Goal: Task Accomplishment & Management: Manage account settings

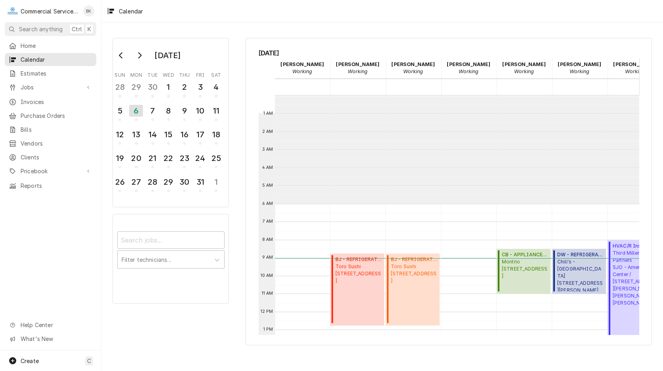
scroll to position [108, 0]
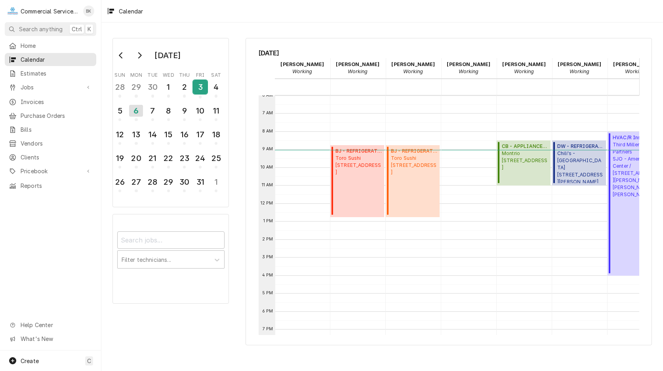
click at [196, 90] on div "3" at bounding box center [200, 86] width 14 height 13
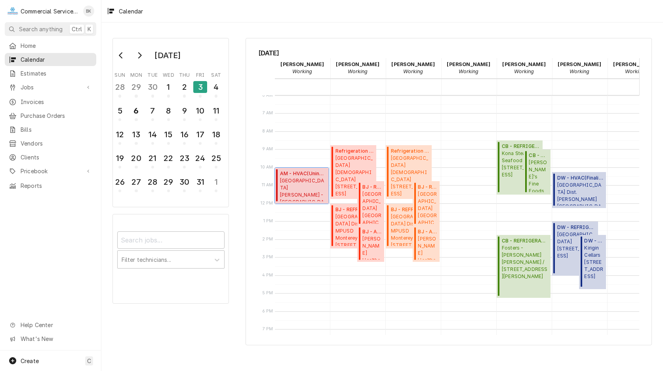
click at [291, 192] on span "Santa Rita Union School District - MD McKinnon School / 2100 McKinnon St, Salin…" at bounding box center [303, 189] width 46 height 24
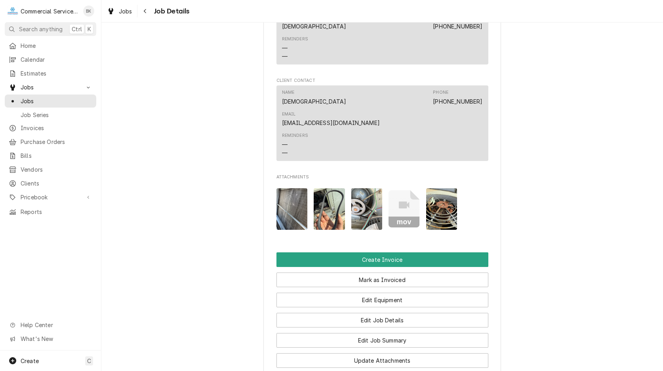
scroll to position [682, 0]
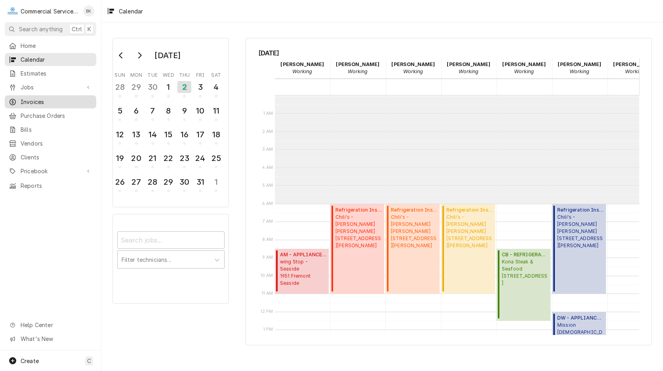
scroll to position [108, 0]
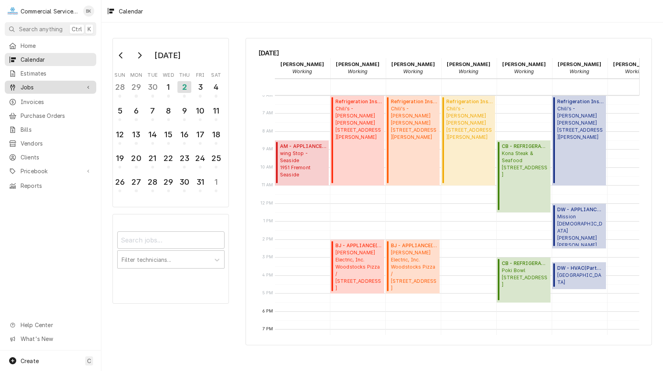
click at [49, 82] on div "Jobs" at bounding box center [50, 87] width 88 height 10
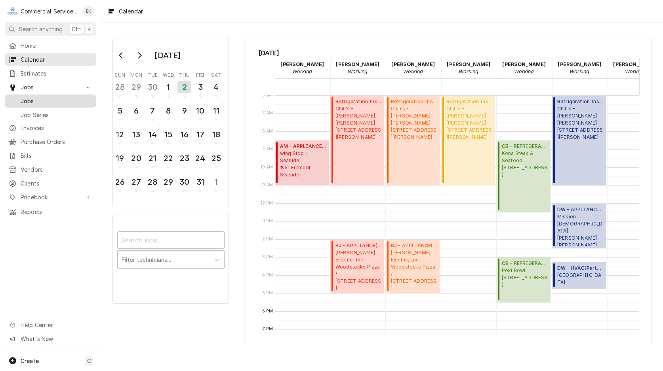
click at [51, 97] on span "Jobs" at bounding box center [57, 101] width 72 height 8
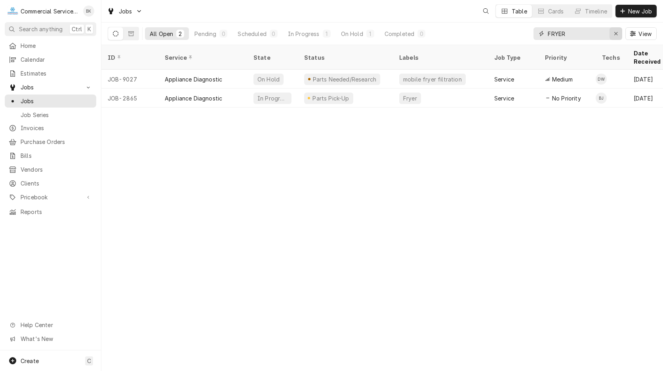
click at [614, 34] on icon "Erase input" at bounding box center [616, 34] width 4 height 6
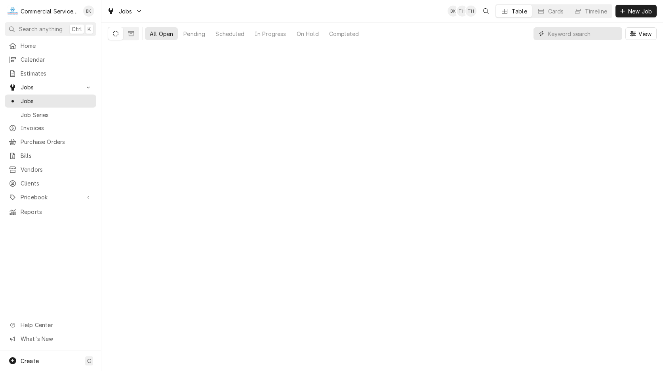
click at [609, 33] on input "Dynamic Content Wrapper" at bounding box center [583, 33] width 70 height 13
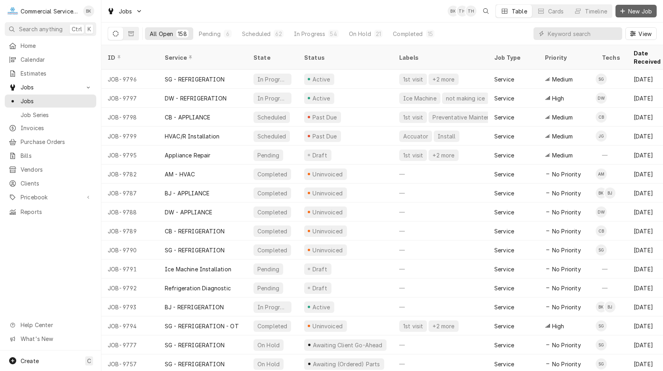
click at [645, 11] on span "New Job" at bounding box center [639, 11] width 27 height 8
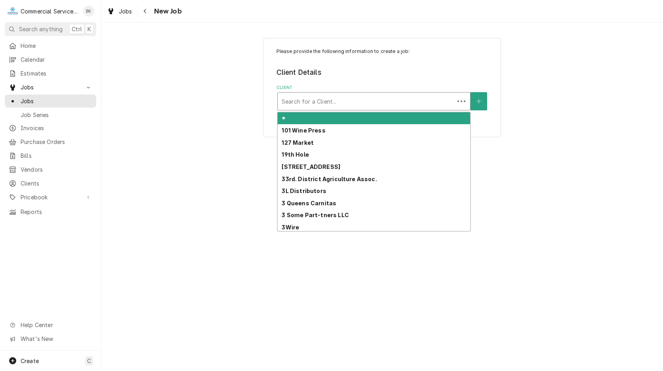
click at [366, 99] on div "Client" at bounding box center [366, 101] width 169 height 14
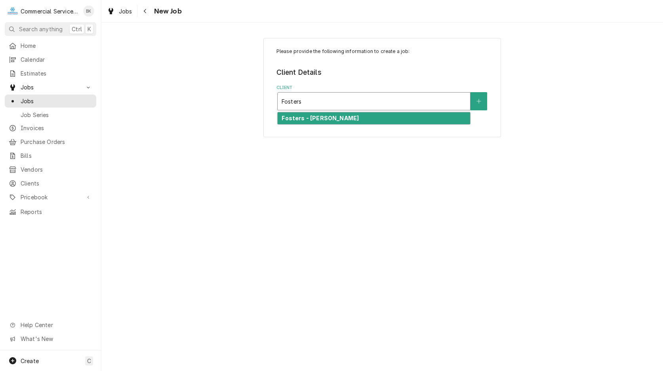
type input "[PERSON_NAME]"
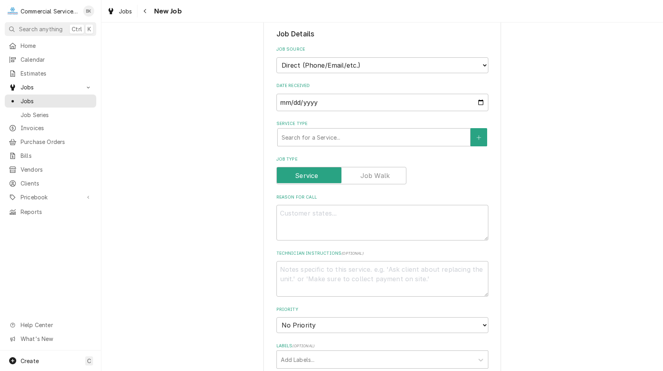
scroll to position [162, 0]
click at [331, 138] on div "Service Type" at bounding box center [374, 136] width 185 height 14
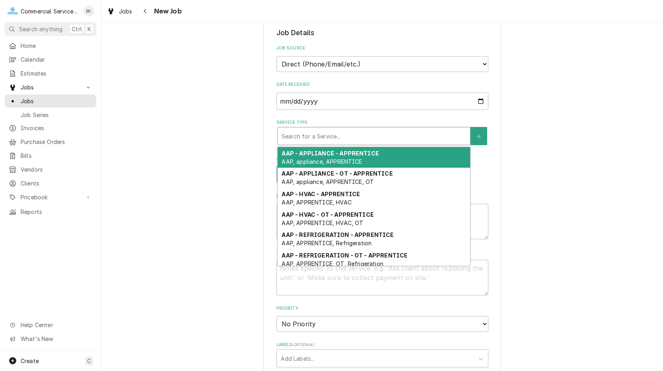
type textarea "x"
type input "a"
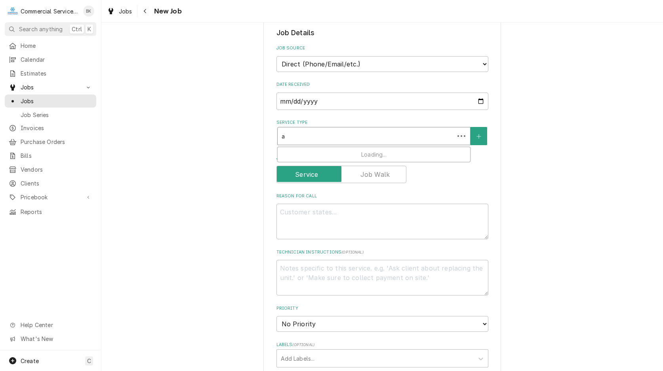
type textarea "x"
type input "ap"
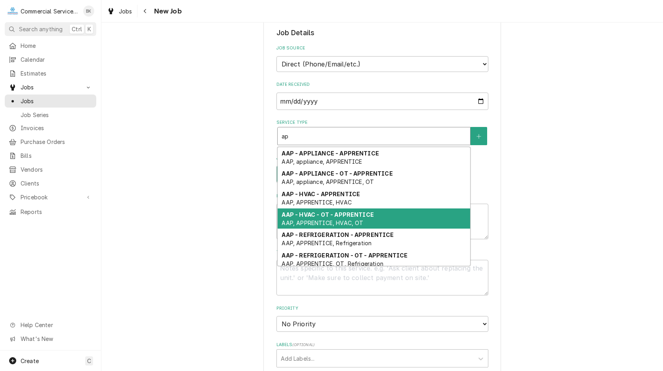
type textarea "x"
type input "a"
type textarea "x"
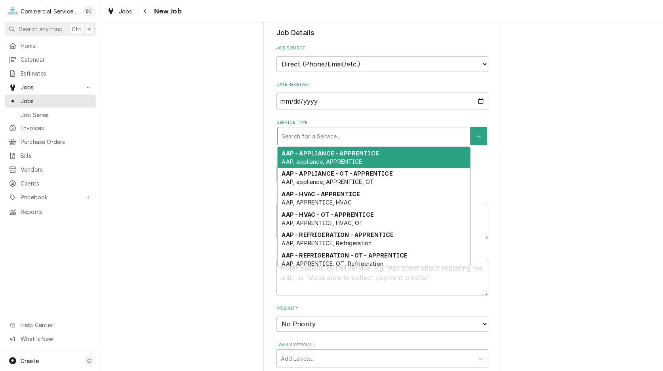
type textarea "x"
type input "R"
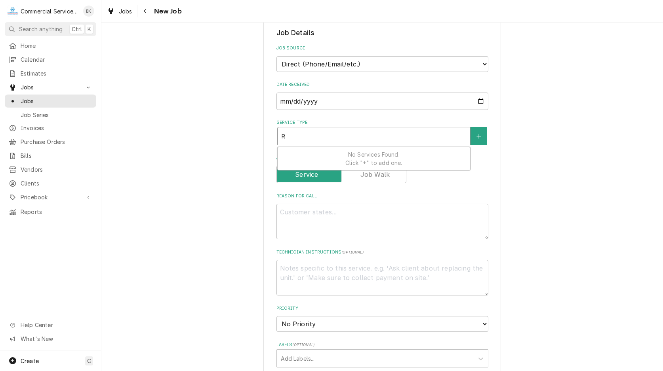
type textarea "x"
type input "Re"
type textarea "x"
type input "Ref"
type textarea "x"
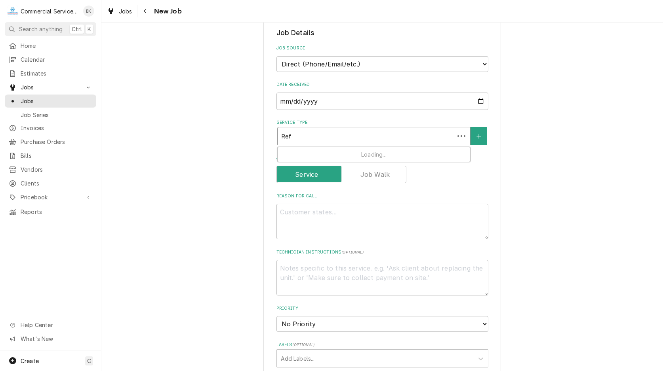
type input "Refr"
type textarea "x"
type input "Refri"
type textarea "x"
type input "Refrig"
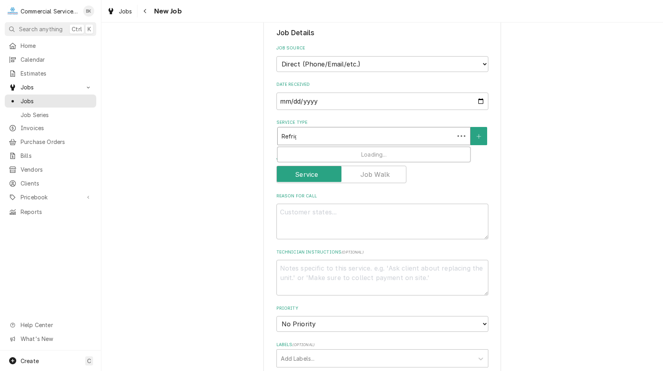
type textarea "x"
type input "Refrige"
type textarea "x"
type input "Refriger"
type textarea "x"
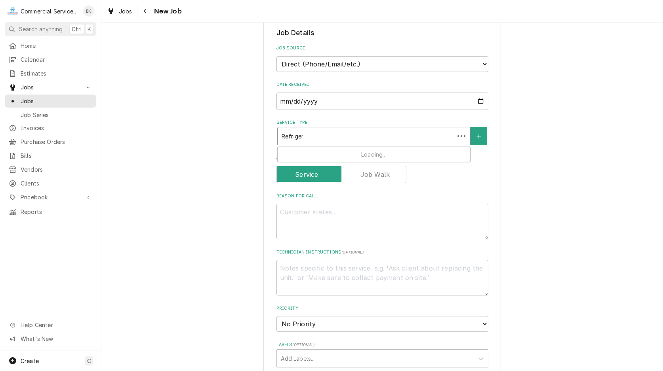
type input "Refrigera"
type textarea "x"
type input "Refrigerat"
type textarea "x"
type input "Refrigerato"
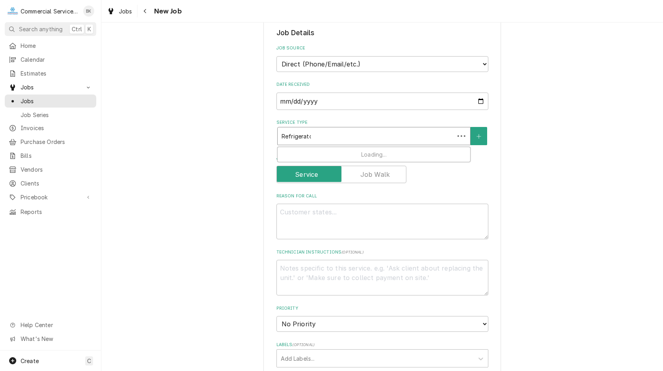
type textarea "x"
type input "Refrigeraton"
type textarea "x"
type input "Refrigerato"
type textarea "x"
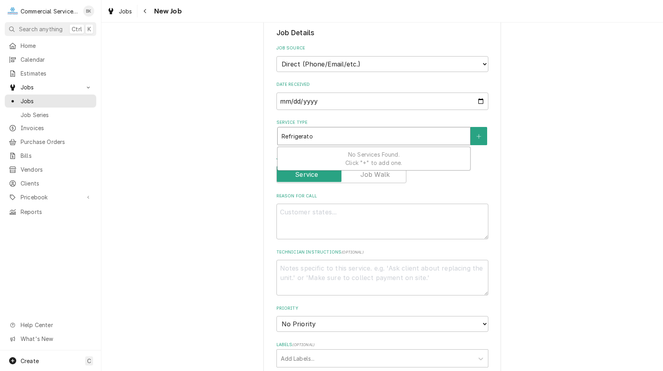
type input "Refrigerat"
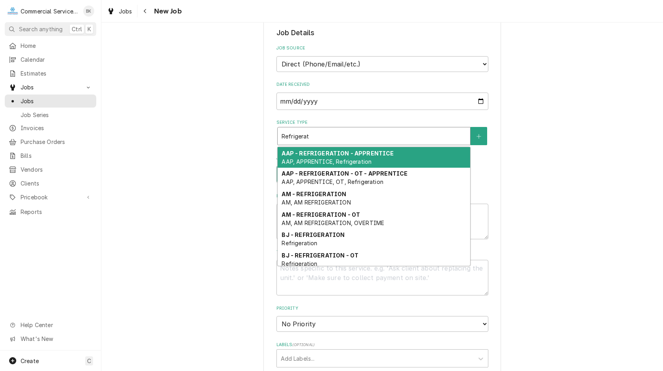
type textarea "x"
type input "Refrigerato"
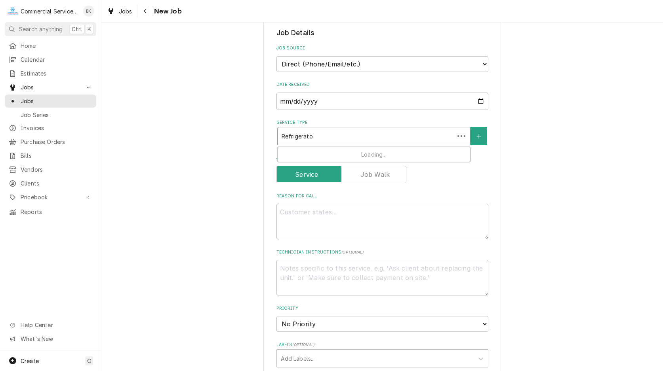
type textarea "x"
type input "Refrigeraton"
type textarea "x"
type input "Refrigerato"
type textarea "x"
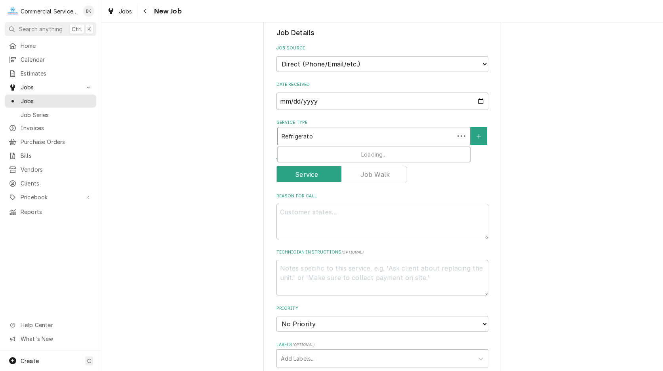
type input "Refrigerat"
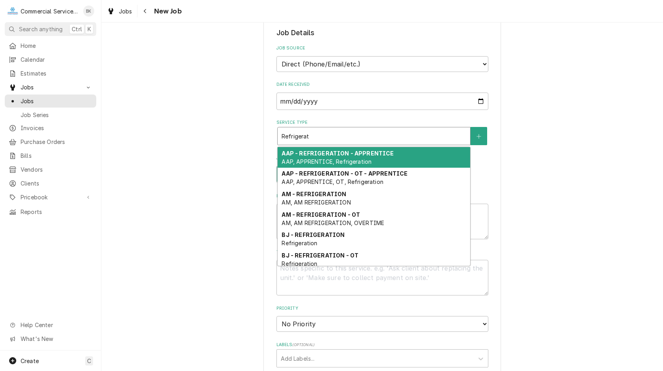
type textarea "x"
type input "Refrigerati"
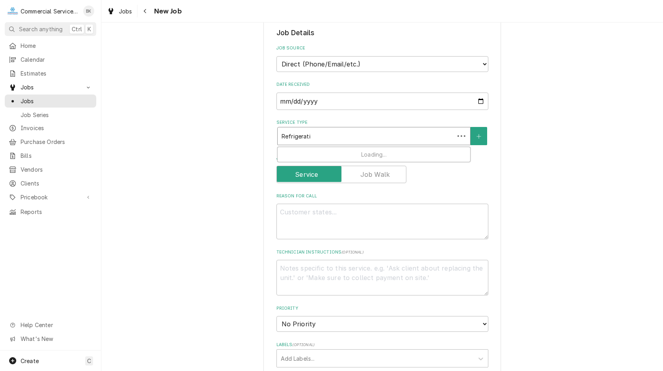
type textarea "x"
type input "Refrigeratio"
type textarea "x"
type input "Refrigeration"
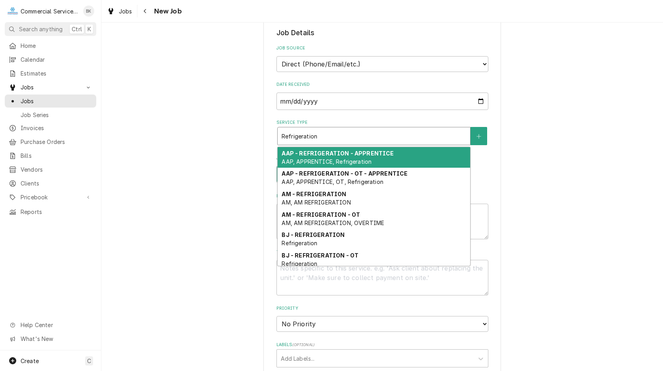
scroll to position [265, 0]
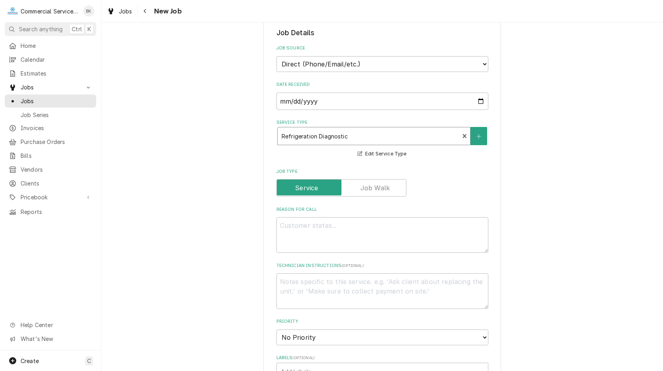
click at [312, 217] on div "Reason For Call" at bounding box center [382, 230] width 212 height 46
click at [311, 224] on textarea "Reason For Call" at bounding box center [382, 235] width 212 height 36
type textarea "x"
type textarea "W"
type textarea "x"
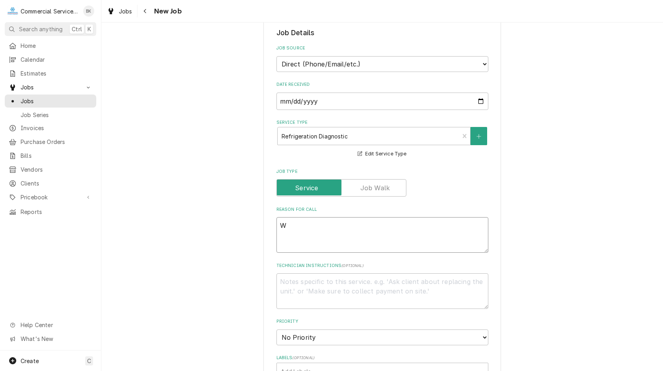
type textarea "WI"
type textarea "x"
type textarea "WIF"
type textarea "x"
type textarea "WIF"
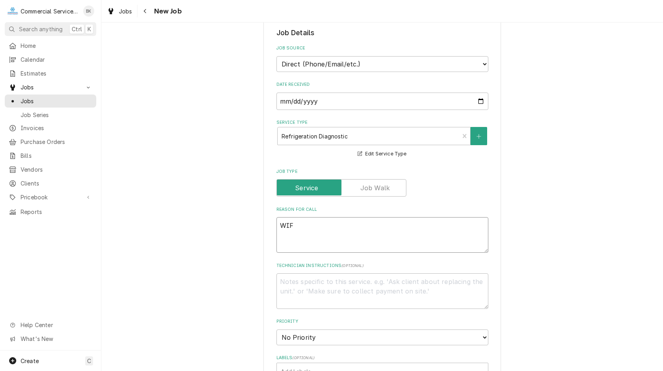
type textarea "x"
type textarea "WIF -"
type textarea "x"
type textarea "WIF -"
type textarea "x"
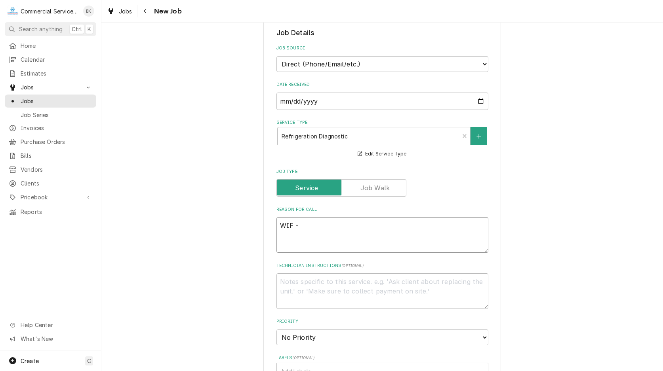
type textarea "WIF - E"
type textarea "x"
type textarea "WIF - EV"
type textarea "x"
type textarea "WIF - EVA"
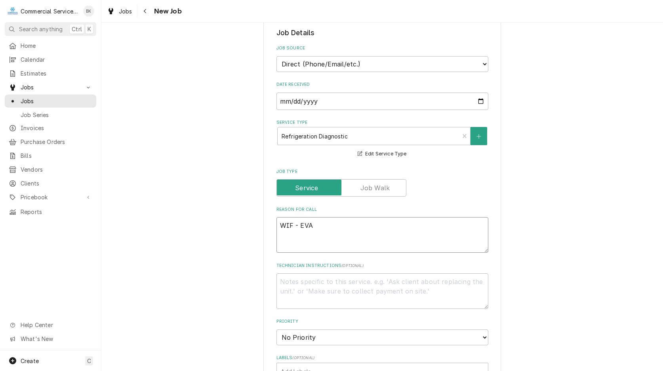
type textarea "x"
type textarea "WIF - EVAP"
type textarea "x"
type textarea "WIF - EVAPO"
type textarea "x"
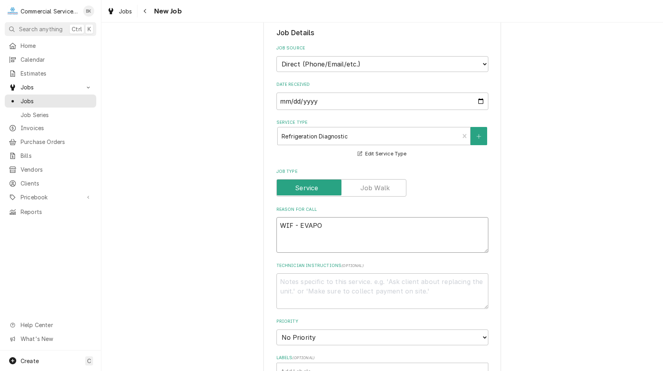
type textarea "WIF - EVAPOR"
type textarea "x"
type textarea "WIF - EVAPORA"
type textarea "x"
type textarea "WIF - EVAPORAT"
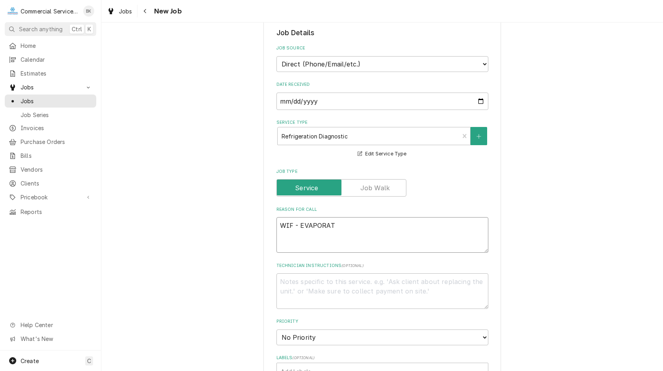
type textarea "x"
type textarea "WIF - EVAPORATO"
type textarea "x"
type textarea "WIF - EVAPORATOR"
type textarea "x"
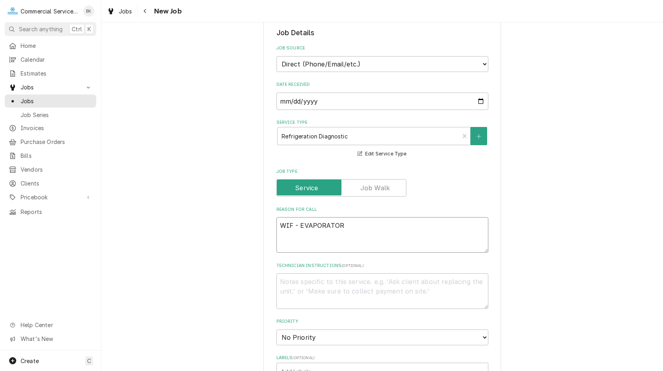
type textarea "WIF - EVAPORATOR"
type textarea "x"
type textarea "WIF - EVAPORATOR F"
type textarea "x"
type textarea "WIF - EVAPORATOR FA"
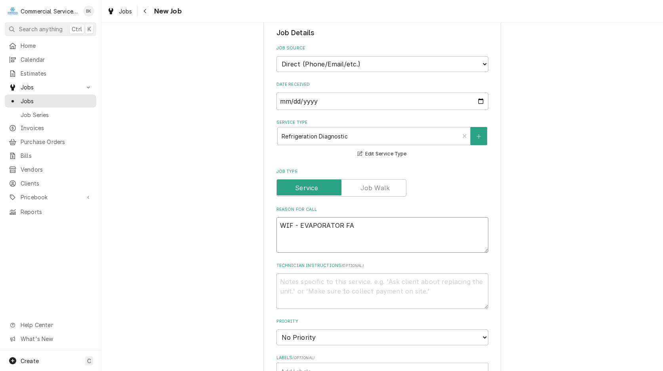
type textarea "x"
type textarea "WIF - EVAPORATOR FAN"
type textarea "x"
type textarea "WIF - EVAPORATOR FAN"
type textarea "x"
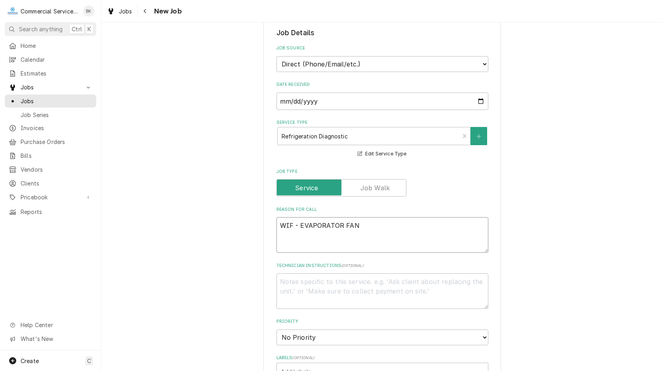
type textarea "WIF - EVAPORATOR FAN M"
type textarea "x"
type textarea "WIF - EVAPORATOR FAN MO"
type textarea "x"
type textarea "WIF - EVAPORATOR FAN MOT"
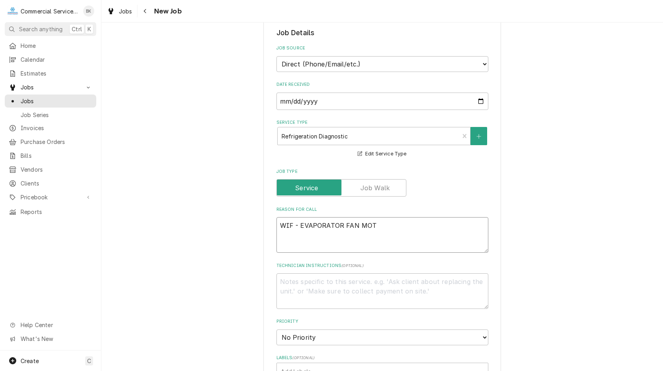
type textarea "x"
type textarea "WIF - EVAPORATOR FAN MOTO"
type textarea "x"
type textarea "WIF - EVAPORATOR FAN MOTOR"
type textarea "x"
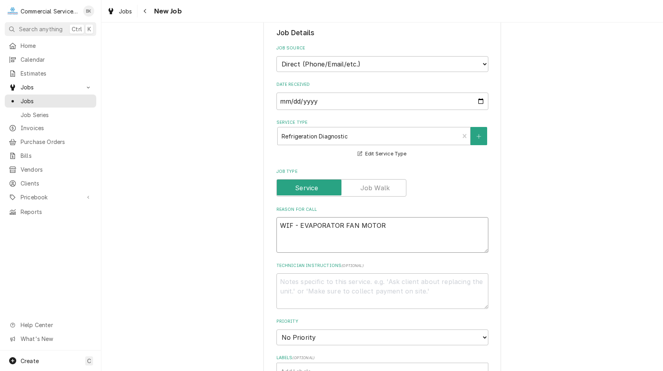
type textarea "WIF - EVAPORATOR FAN MOTORS"
type textarea "x"
type textarea "WIF - EVAPORATOR FAN MOTORS"
type textarea "x"
type textarea "WIF - EVAPORATOR FAN MOTORS -"
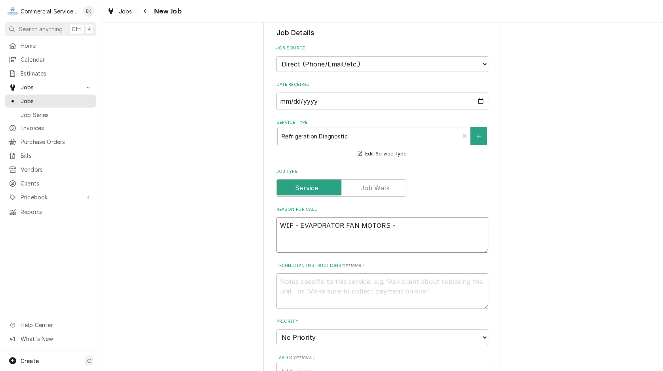
type textarea "x"
type textarea "WIF - EVAPORATOR FAN MOTORS -"
type textarea "x"
type textarea "WIF - EVAPORATOR FAN MOTORS -"
type textarea "x"
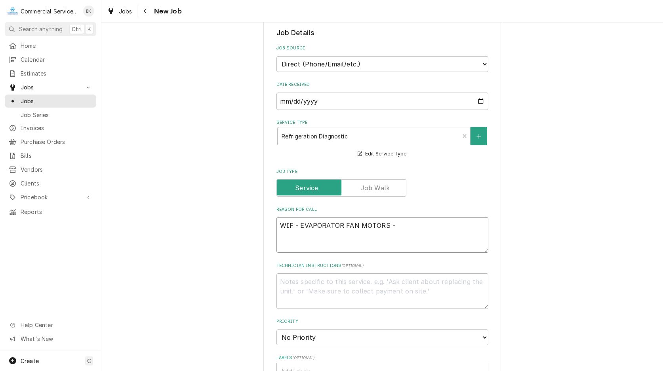
type textarea "WIF - EVAPORATOR FAN MOTORS"
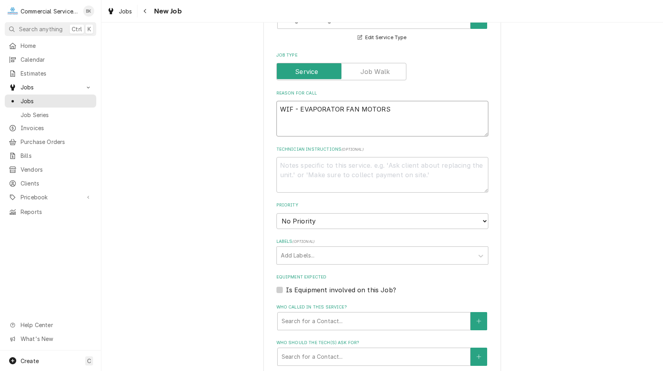
scroll to position [283, 0]
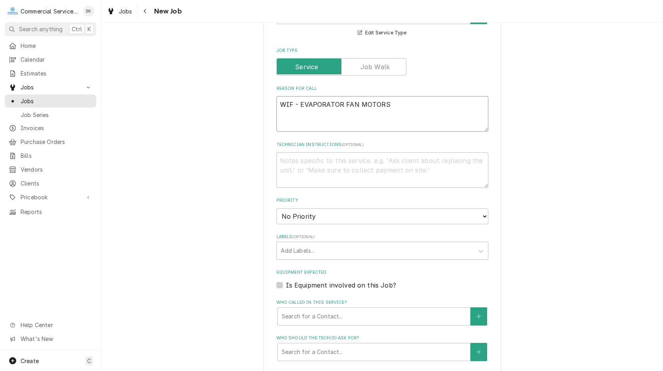
type textarea "x"
type textarea "WIF - EVAPORATOR FAN MOTORS /"
type textarea "x"
type textarea "WIF - EVAPORATOR FAN MOTORS /"
type textarea "x"
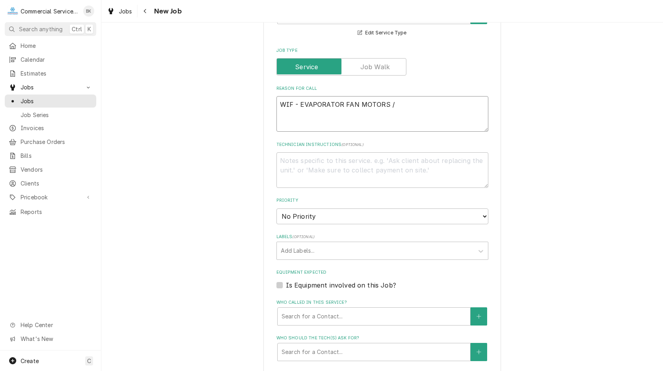
type textarea "WIF - EVAPORATOR FAN MOTORS / C"
type textarea "x"
type textarea "WIF - EVAPORATOR FAN MOTORS / CO"
type textarea "x"
type textarea "WIF - EVAPORATOR FAN MOTORS / COI"
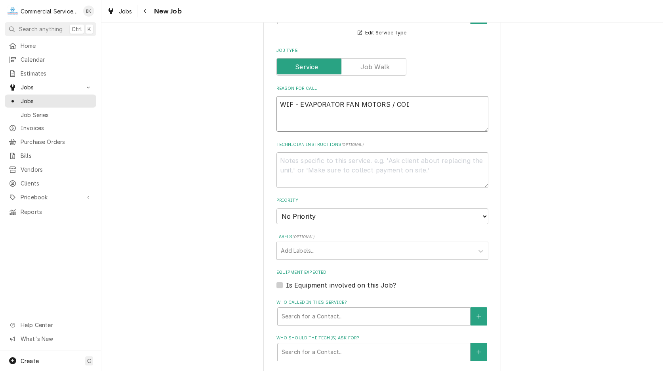
type textarea "x"
type textarea "WIF - EVAPORATOR FAN MOTORS / COIL"
type textarea "x"
type textarea "WIF - EVAPORATOR FAN MOTORS / COIL"
type textarea "x"
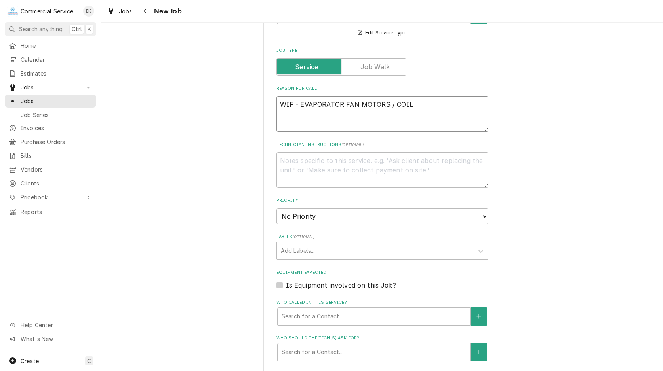
type textarea "WIF - EVAPORATOR FAN MOTORS / COIL I"
type textarea "x"
type textarea "WIF - EVAPORATOR FAN MOTORS / COIL IC"
type textarea "x"
type textarea "WIF - EVAPORATOR FAN MOTORS / COIL ICE"
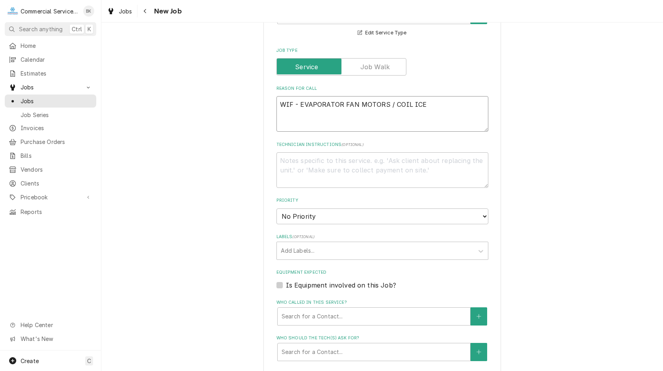
type textarea "x"
type textarea "WIF - EVAPORATOR FAN MOTORS / COIL ICED"
type textarea "x"
type textarea "WIF - EVAPORATOR FAN MOTORS / COIL ICED"
type textarea "x"
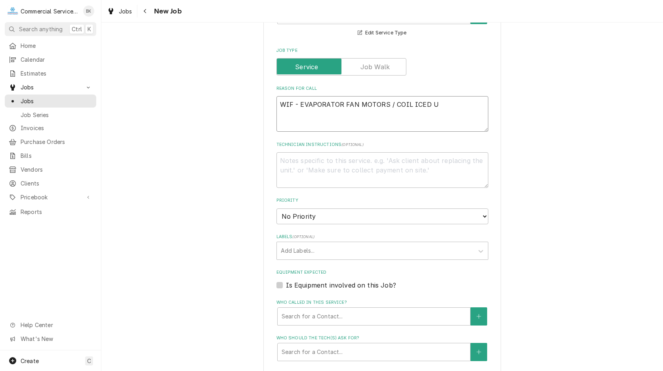
type textarea "WIF - EVAPORATOR FAN MOTORS / COIL ICED UP"
type textarea "x"
type textarea "WIF - EVAPORATOR FAN MOTORS / COIL ICED UP."
type textarea "x"
type textarea "WIF - EVAPORATOR FAN MOTORS / COIL ICED UP."
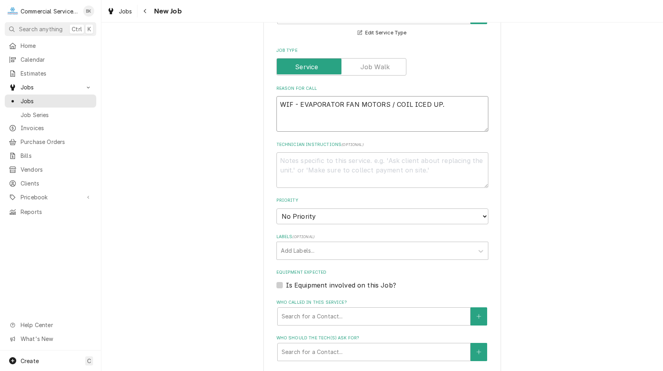
type textarea "x"
type textarea "WIF - EVAPORATOR FAN MOTORS / COIL ICED UP."
click at [276, 209] on select "No Priority Urgent High Medium Low" at bounding box center [382, 217] width 212 height 16
select select "3"
click option "Medium" at bounding box center [0, 0] width 0 height 0
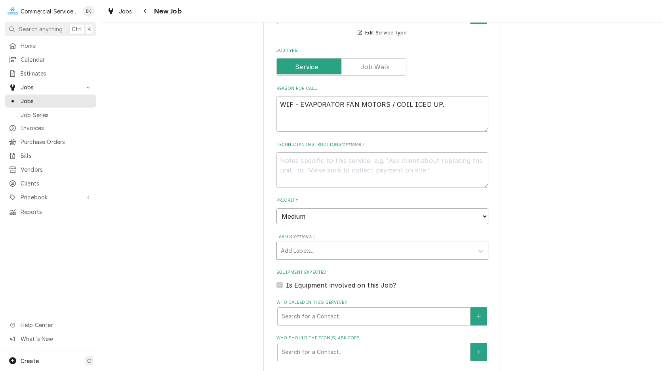
type textarea "x"
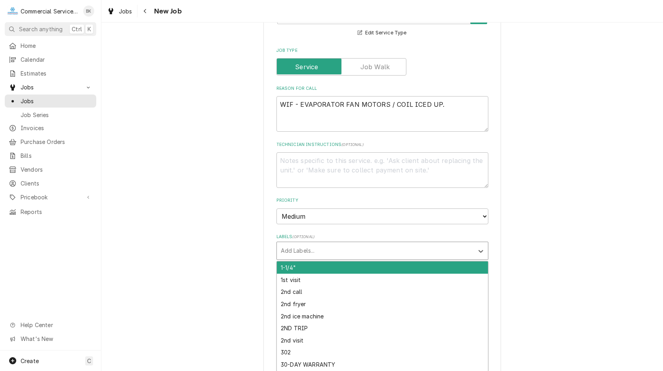
click at [360, 252] on div "Labels" at bounding box center [375, 251] width 189 height 14
type input "fREE"
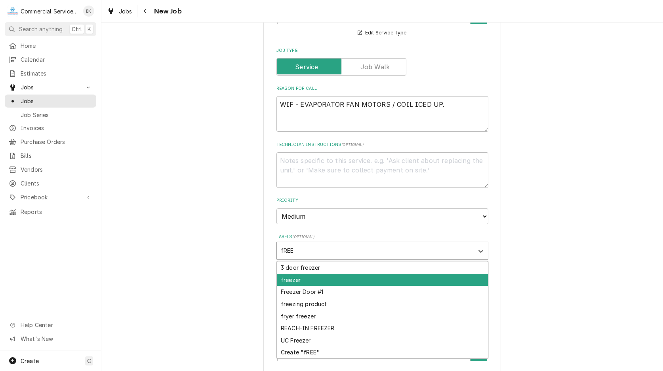
type textarea "x"
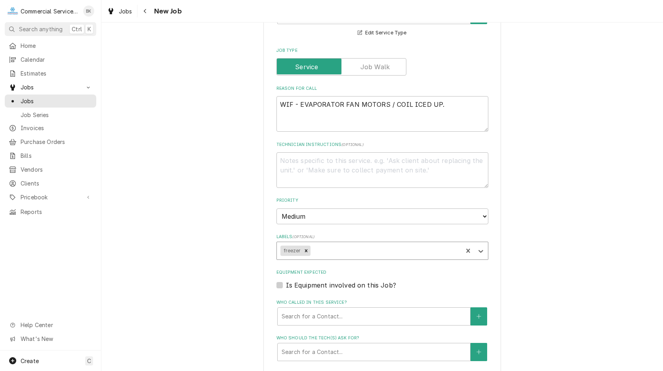
type textarea "x"
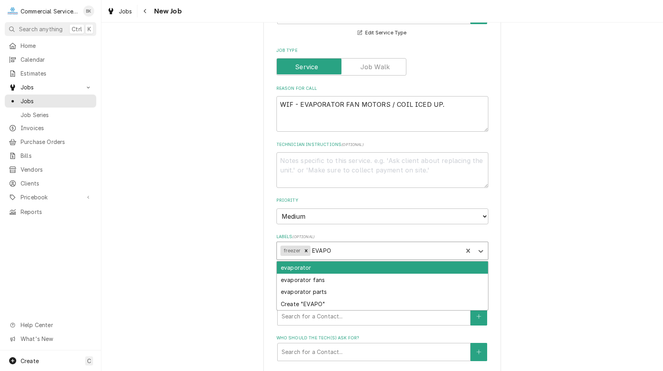
type input "EVAPOR"
type textarea "x"
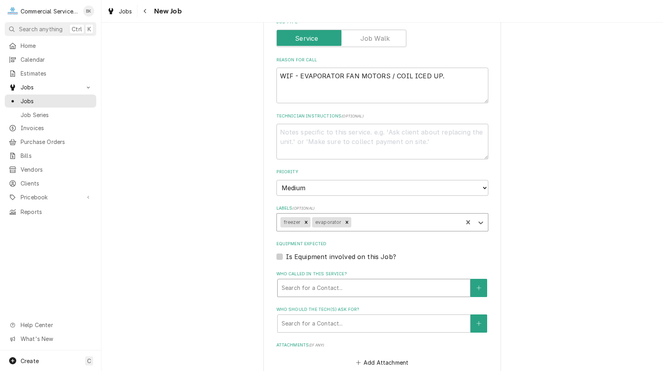
scroll to position [323, 0]
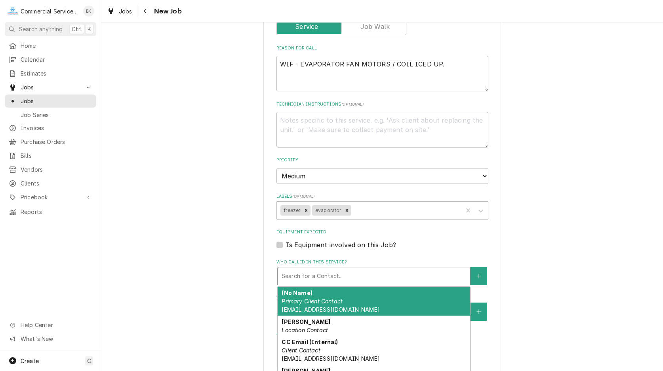
click at [352, 280] on div "Who called in this service?" at bounding box center [374, 276] width 185 height 14
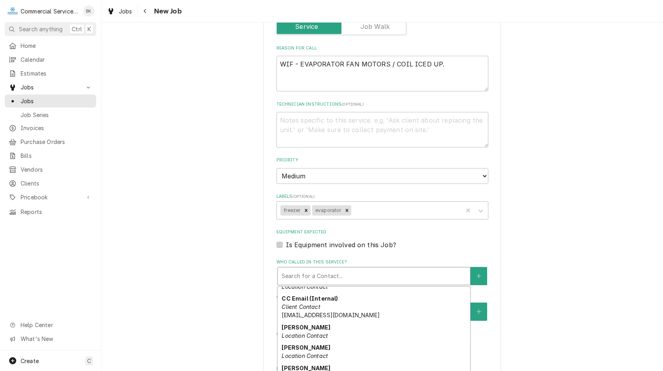
scroll to position [71, 0]
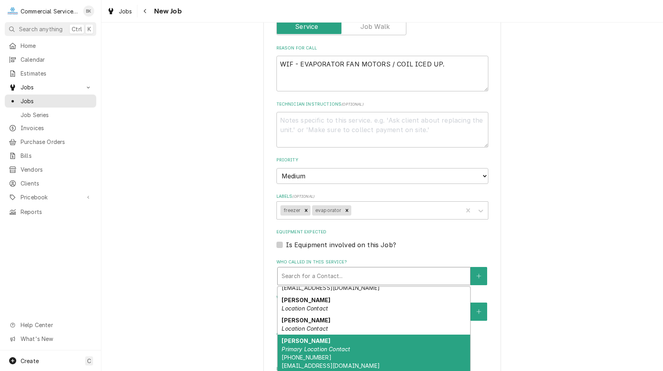
click at [356, 348] on div "Jarrod Abbott Primary Location Contact (831) 235-0538 dacarinc@comcast.net" at bounding box center [374, 353] width 192 height 37
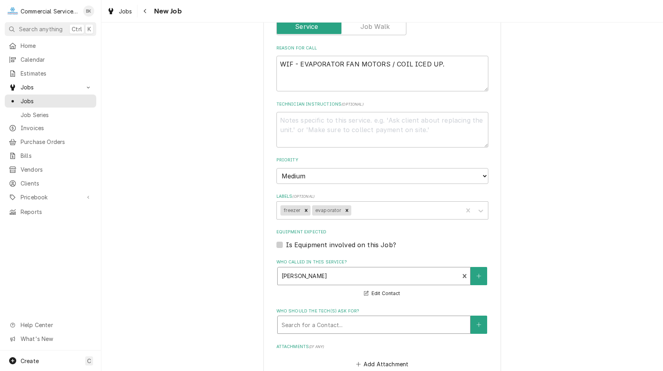
click at [356, 320] on div "Who should the tech(s) ask for?" at bounding box center [374, 325] width 185 height 14
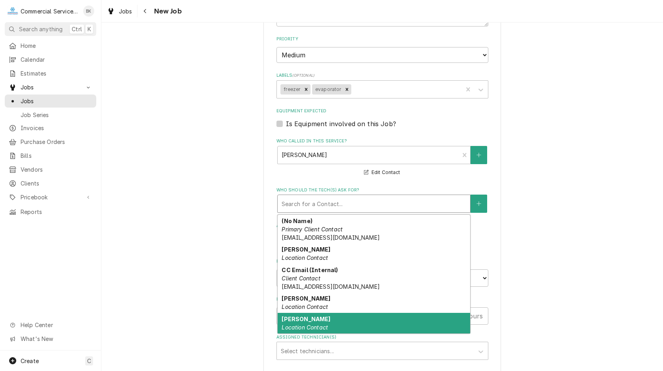
scroll to position [37, 0]
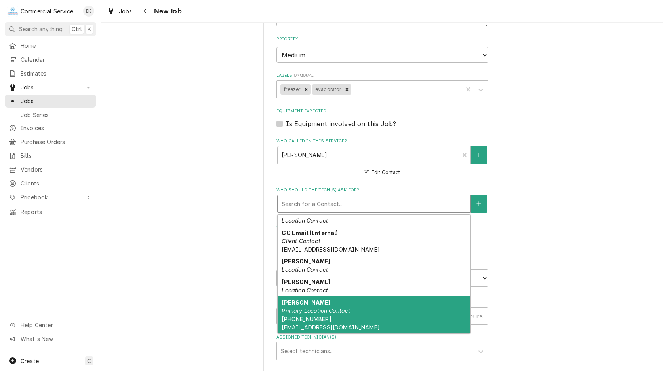
click at [367, 303] on div "Jarrod Abbott Primary Location Contact (831) 235-0538 dacarinc@comcast.net" at bounding box center [374, 315] width 192 height 37
type textarea "x"
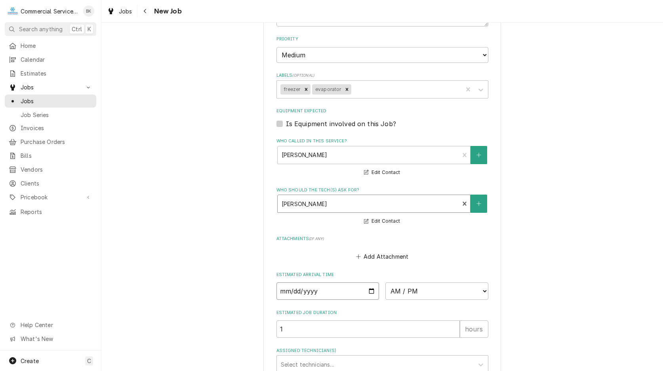
click at [371, 290] on input "Date" at bounding box center [327, 291] width 103 height 17
type input "2025-10-06"
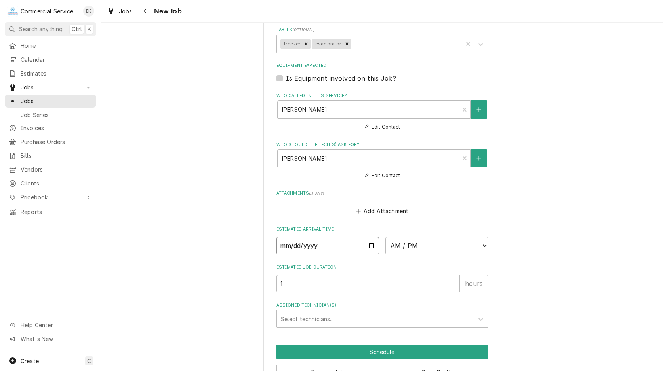
scroll to position [514, 0]
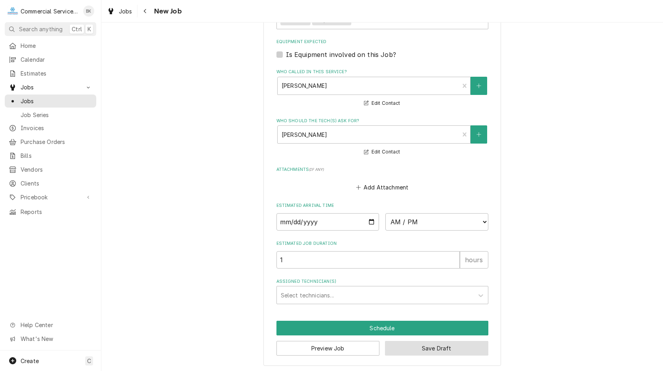
click at [469, 345] on button "Save Draft" at bounding box center [436, 348] width 103 height 15
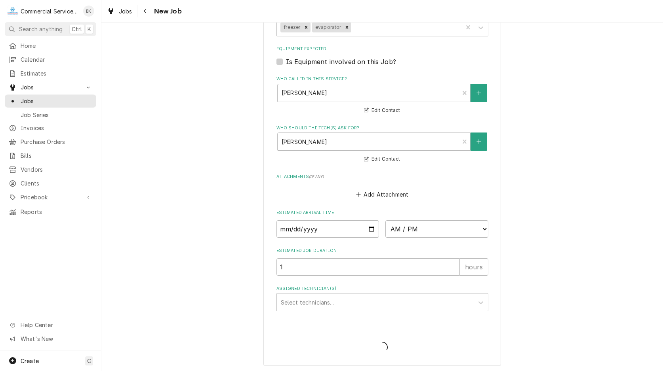
type textarea "x"
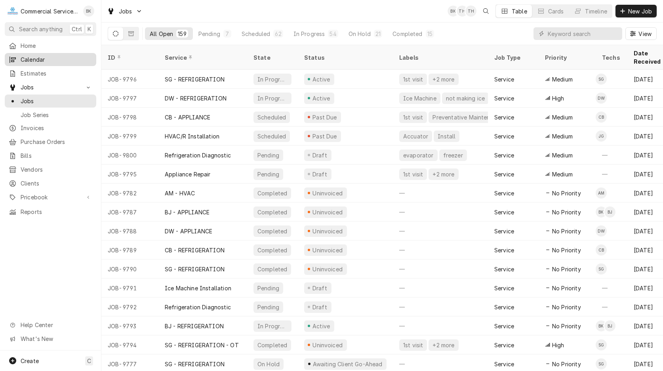
click at [48, 62] on div "Calendar" at bounding box center [50, 60] width 88 height 10
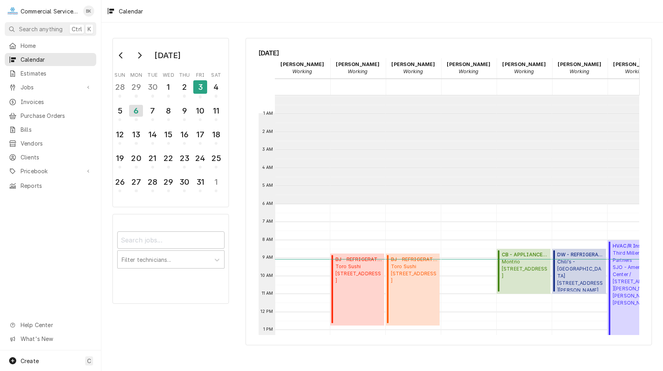
scroll to position [108, 0]
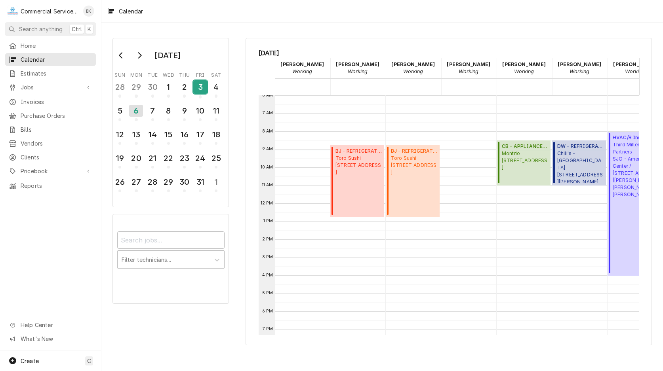
click at [202, 87] on div "3" at bounding box center [200, 86] width 14 height 13
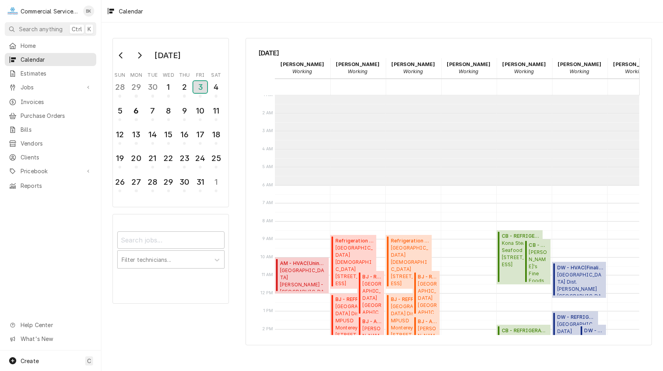
scroll to position [0, 0]
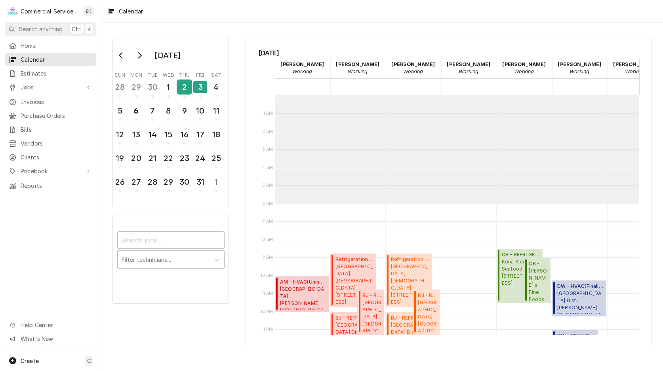
click at [188, 81] on div "2" at bounding box center [184, 86] width 14 height 13
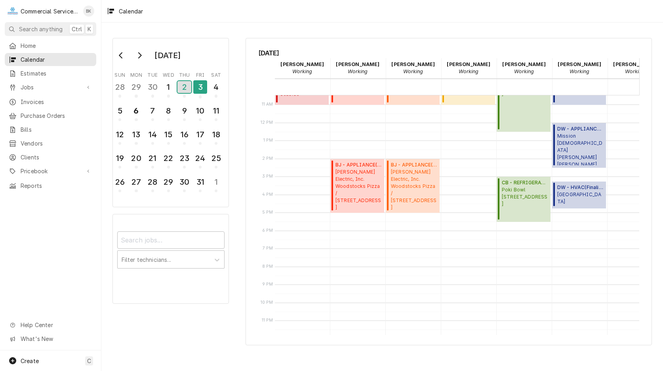
scroll to position [68, 0]
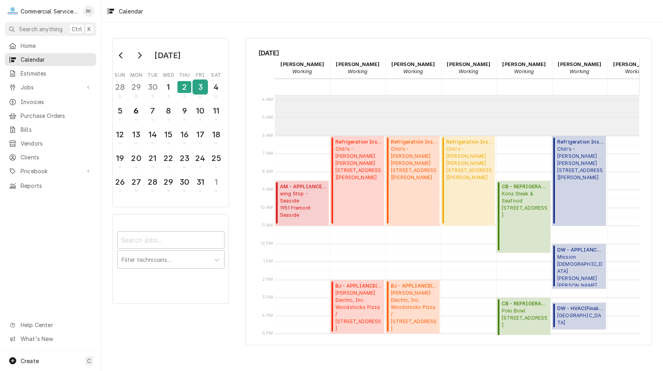
click at [199, 88] on div "3" at bounding box center [200, 86] width 14 height 13
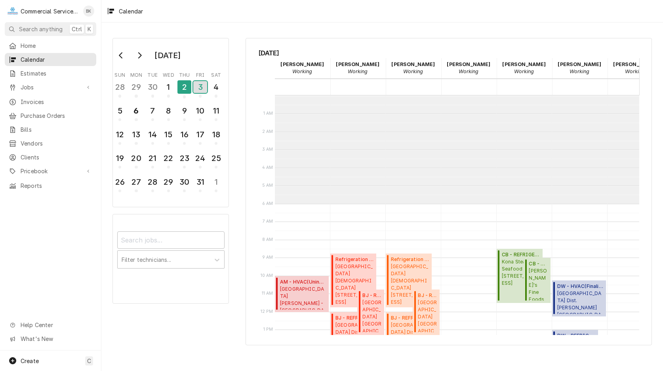
scroll to position [108, 0]
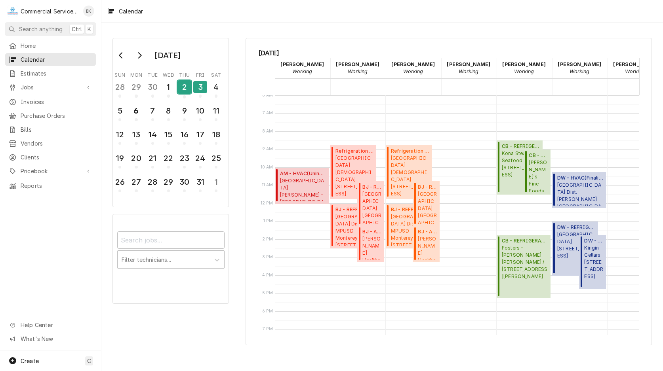
click at [186, 85] on div "2" at bounding box center [184, 86] width 14 height 13
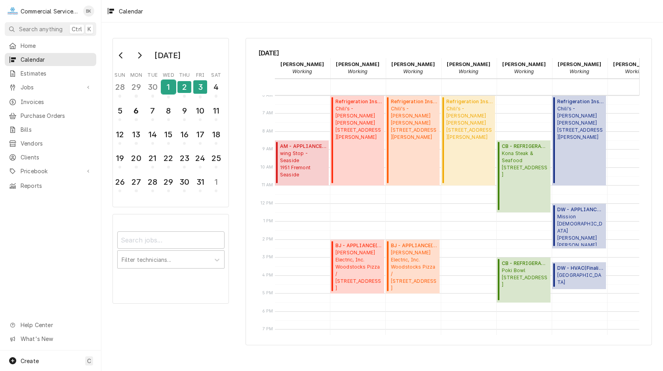
click at [163, 93] on div "1" at bounding box center [169, 86] width 14 height 13
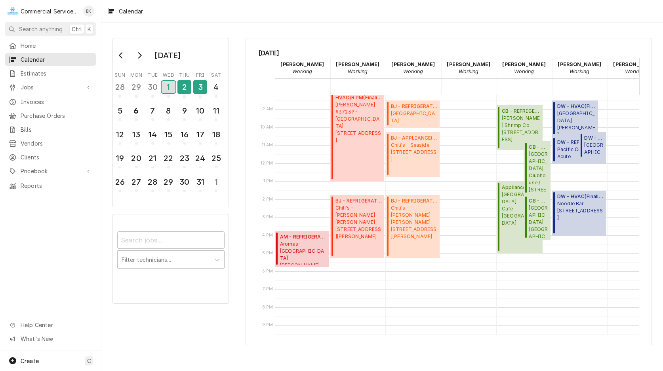
scroll to position [189, 0]
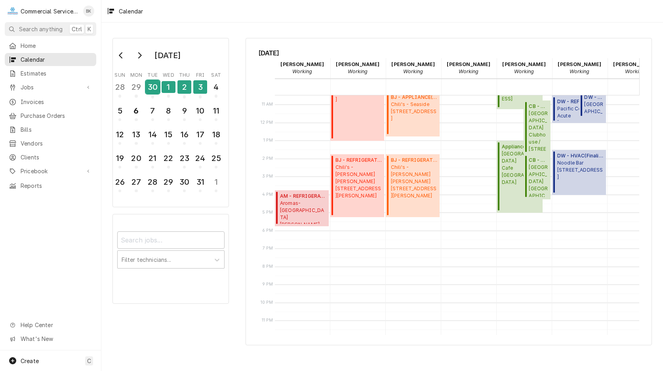
click at [155, 87] on div "30" at bounding box center [153, 86] width 14 height 13
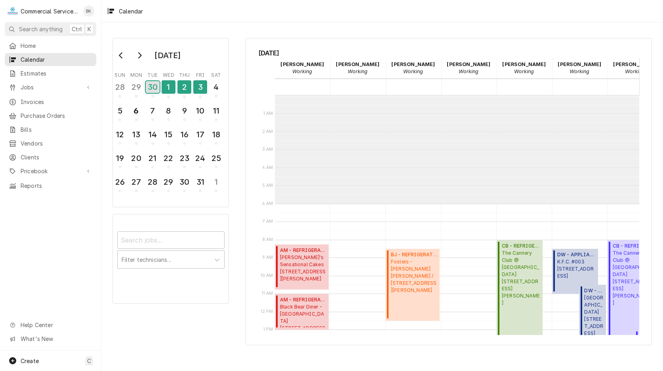
scroll to position [108, 0]
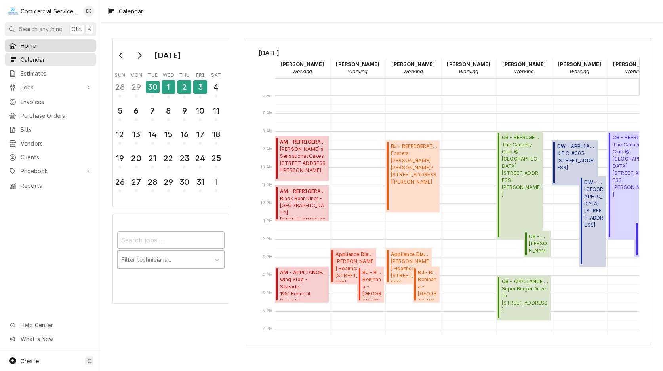
click at [42, 47] on span "Home" at bounding box center [57, 46] width 72 height 8
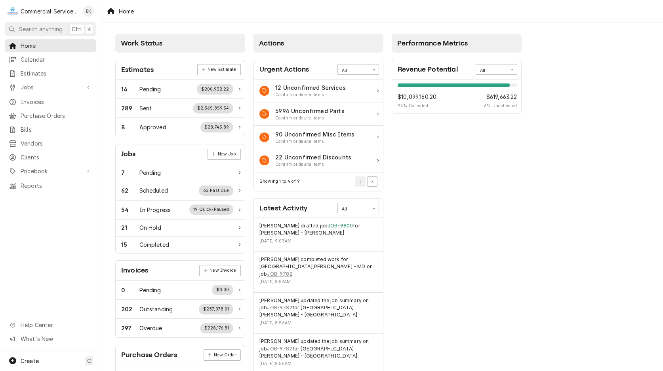
click at [328, 225] on link "JOB-9800" at bounding box center [339, 226] width 25 height 7
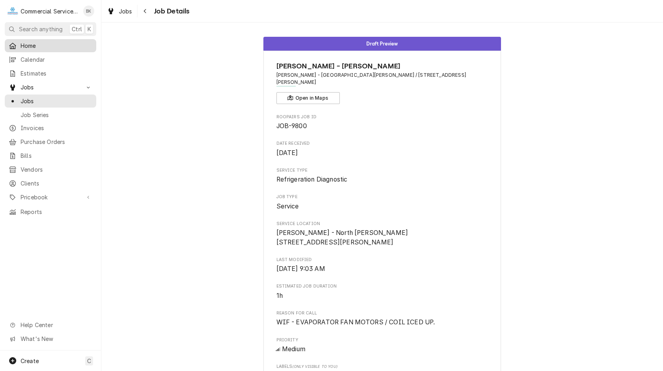
click at [41, 43] on span "Home" at bounding box center [57, 46] width 72 height 8
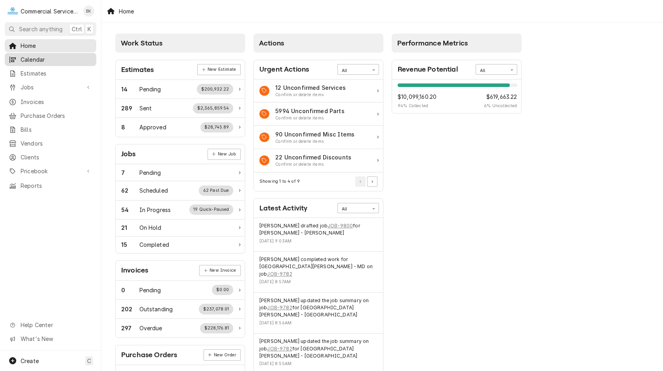
click at [47, 53] on link "Calendar" at bounding box center [50, 59] width 91 height 13
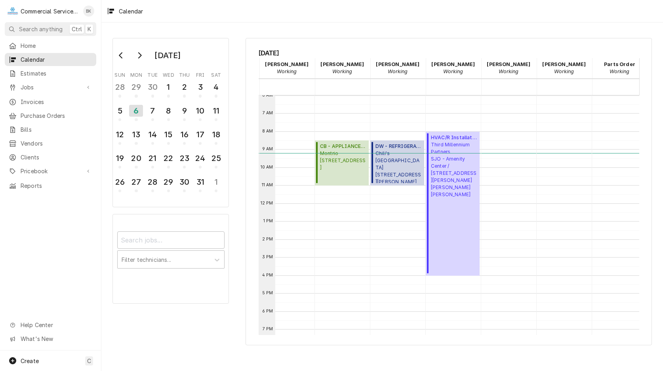
scroll to position [0, 173]
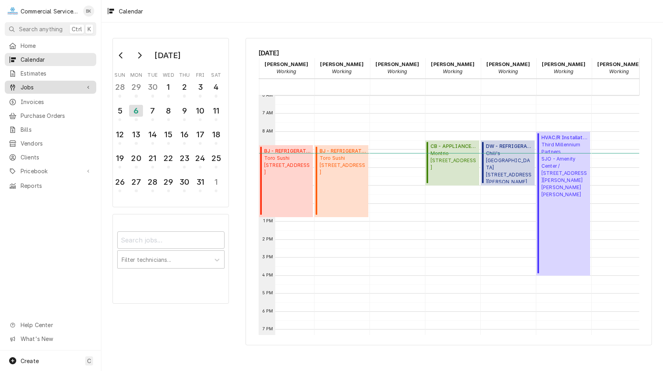
click at [38, 88] on span "Jobs" at bounding box center [51, 87] width 60 height 8
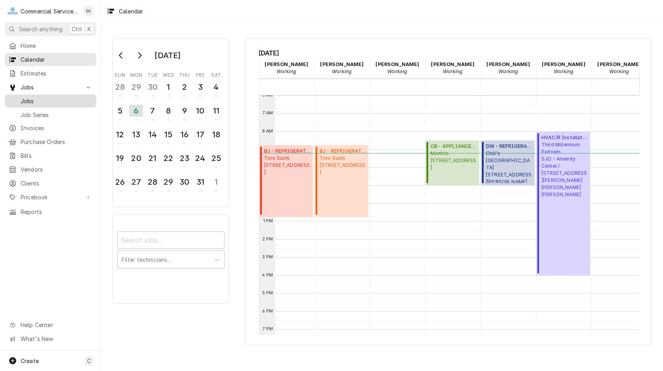
click at [39, 100] on span "Jobs" at bounding box center [57, 101] width 72 height 8
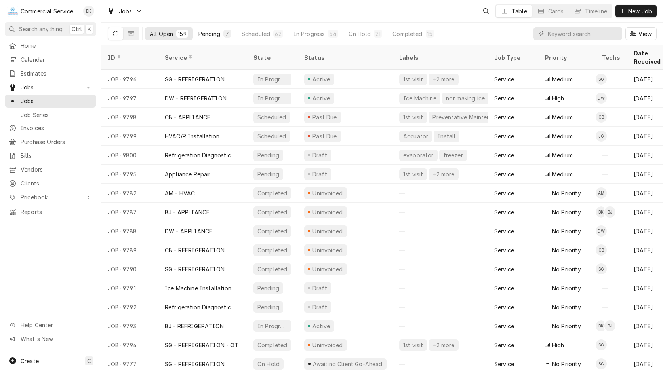
click at [225, 34] on div "7" at bounding box center [227, 34] width 5 height 8
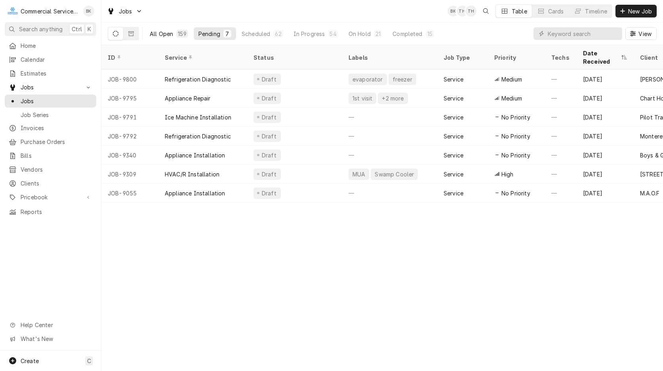
click at [168, 32] on div "All Open" at bounding box center [161, 34] width 23 height 8
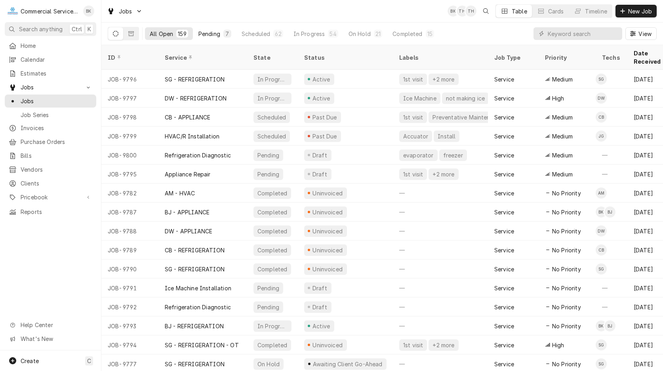
click at [217, 34] on div "Pending" at bounding box center [209, 34] width 22 height 8
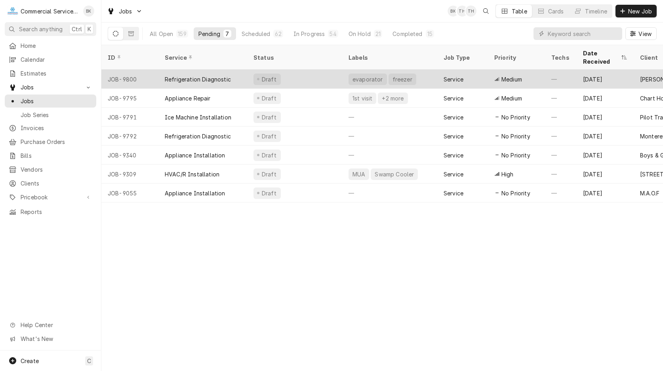
click at [319, 72] on div "Draft" at bounding box center [294, 79] width 95 height 19
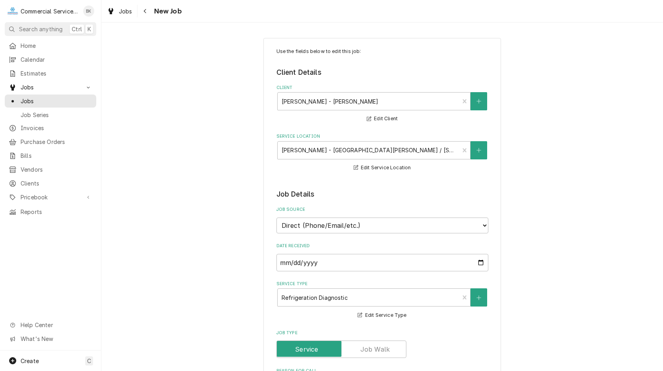
type textarea "x"
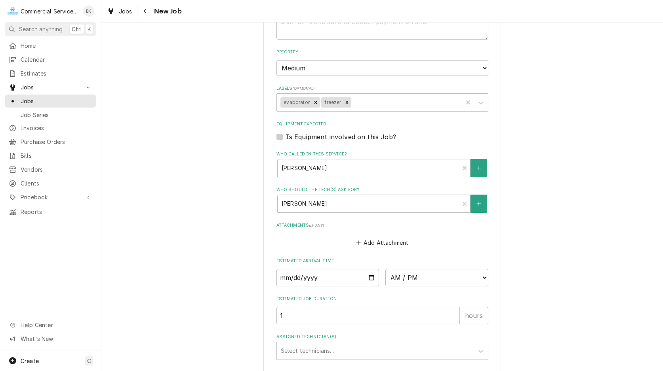
scroll to position [444, 0]
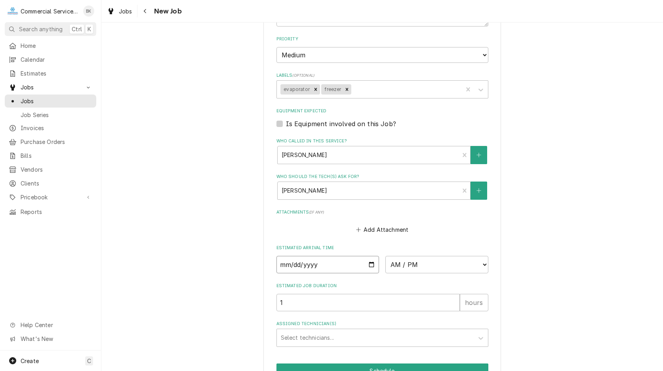
click at [372, 264] on input "Date" at bounding box center [327, 264] width 103 height 17
type input "[DATE]"
type textarea "x"
click at [385, 256] on select "AM / PM 6:00 AM 6:15 AM 6:30 AM 6:45 AM 7:00 AM 7:15 AM 7:30 AM 7:45 AM 8:00 AM…" at bounding box center [436, 264] width 103 height 17
select select "09:30:00"
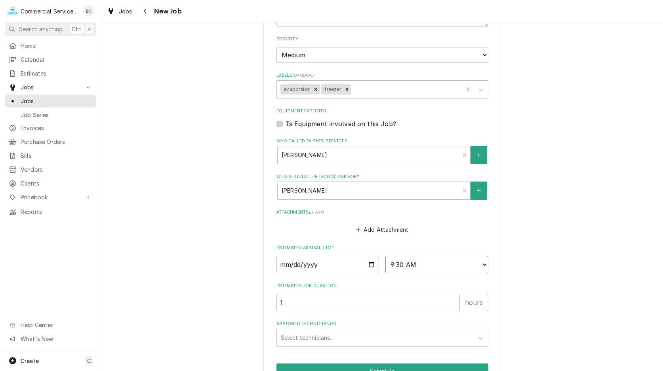
click option "9:30 AM" at bounding box center [0, 0] width 0 height 0
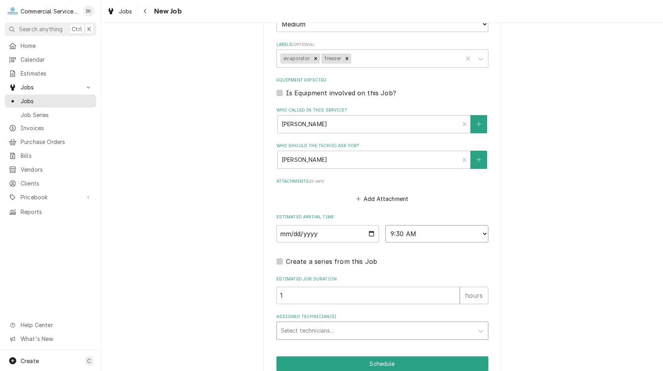
scroll to position [525, 0]
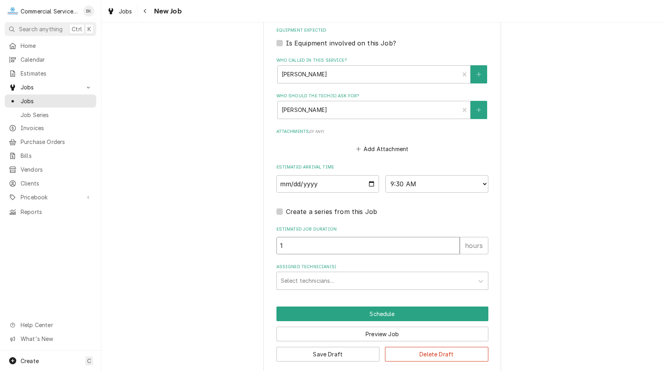
click at [276, 251] on input "1" at bounding box center [367, 245] width 183 height 17
type textarea "x"
type input "2"
type textarea "x"
type input "2"
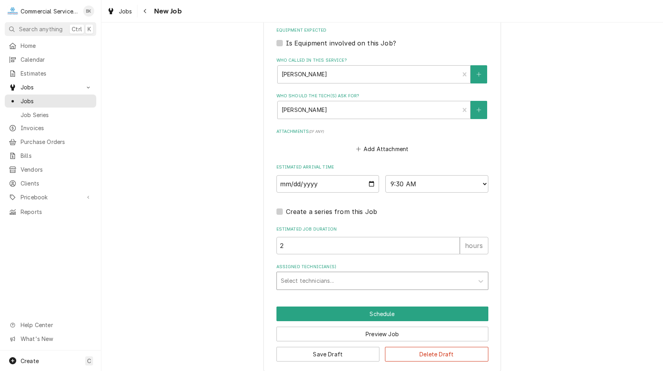
click at [312, 284] on div "Assigned Technician(s)" at bounding box center [375, 281] width 189 height 14
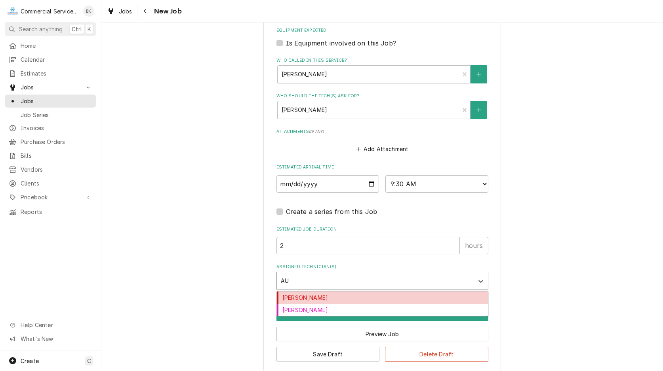
type input "AUD"
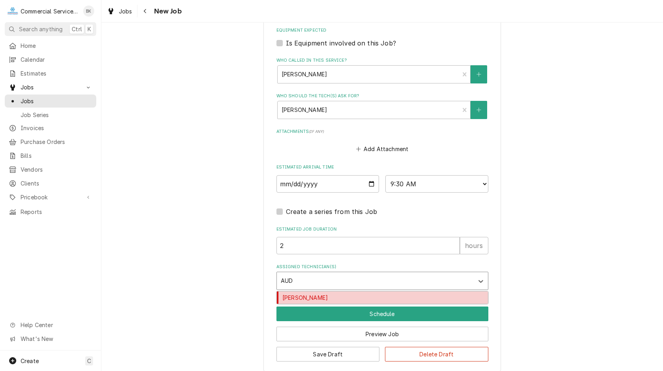
type textarea "x"
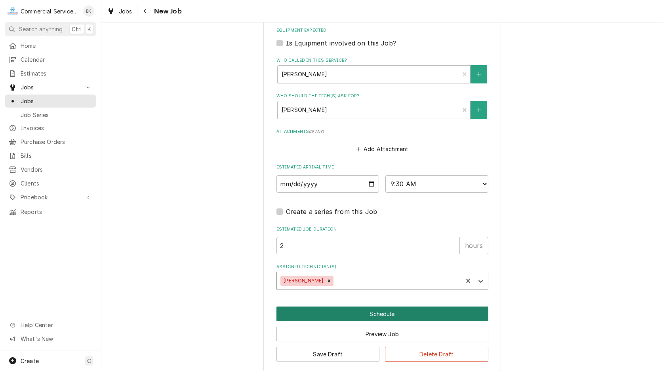
click at [352, 311] on button "Schedule" at bounding box center [382, 314] width 212 height 15
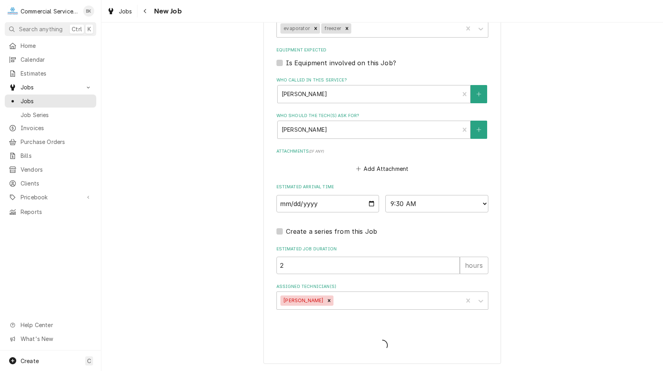
scroll to position [504, 0]
type textarea "x"
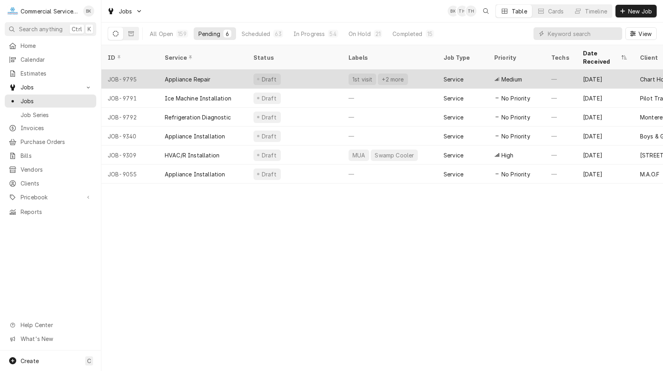
click at [298, 70] on div "Draft" at bounding box center [294, 79] width 95 height 19
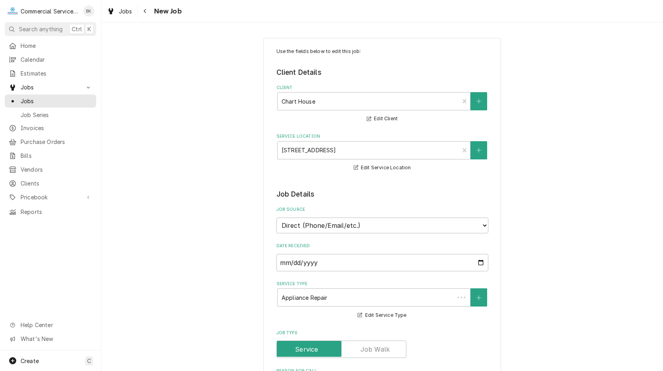
type textarea "x"
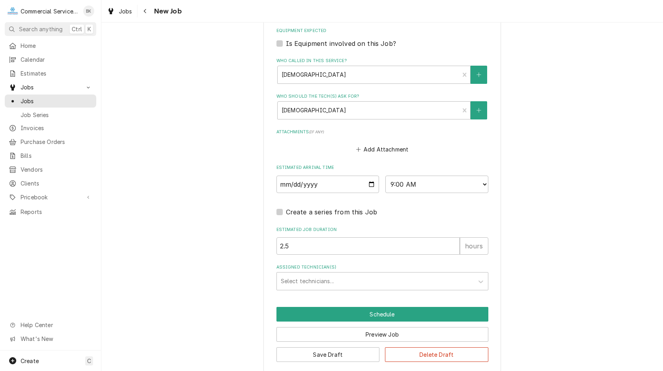
scroll to position [525, 0]
click at [364, 279] on div "Assigned Technician(s)" at bounding box center [375, 281] width 189 height 14
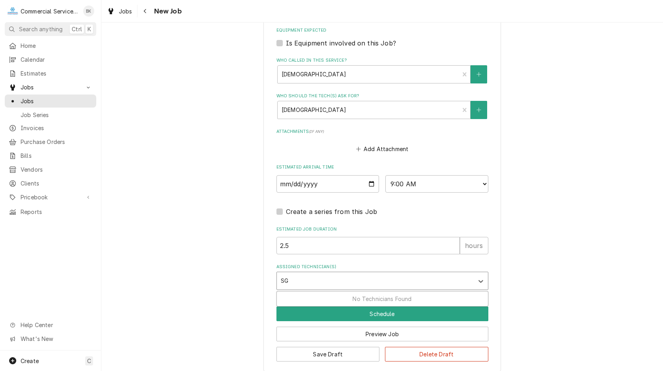
type input "S"
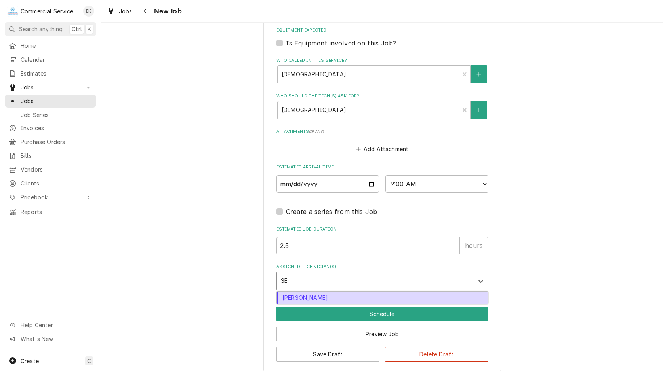
type input "SEB"
type textarea "x"
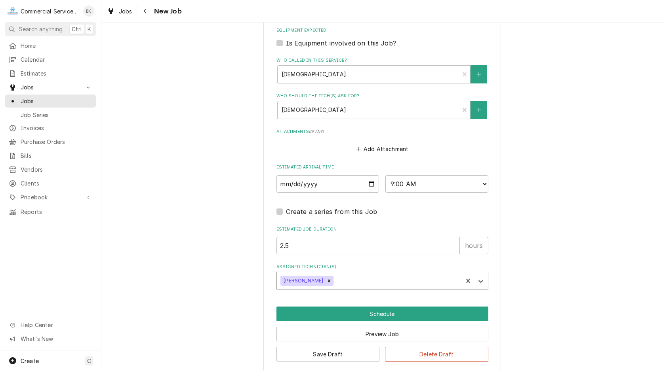
type textarea "x"
click at [385, 175] on select "AM / PM 6:00 AM 6:15 AM 6:30 AM 6:45 AM 7:00 AM 7:15 AM 7:30 AM 7:45 AM 8:00 AM…" at bounding box center [436, 183] width 103 height 17
select select "11:15:00"
click option "11:15 AM" at bounding box center [0, 0] width 0 height 0
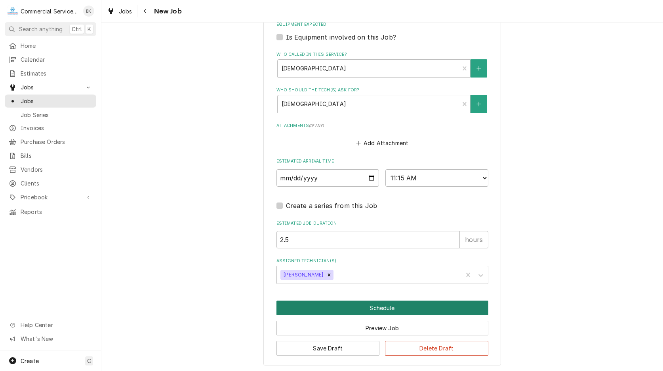
click at [409, 308] on button "Schedule" at bounding box center [382, 308] width 212 height 15
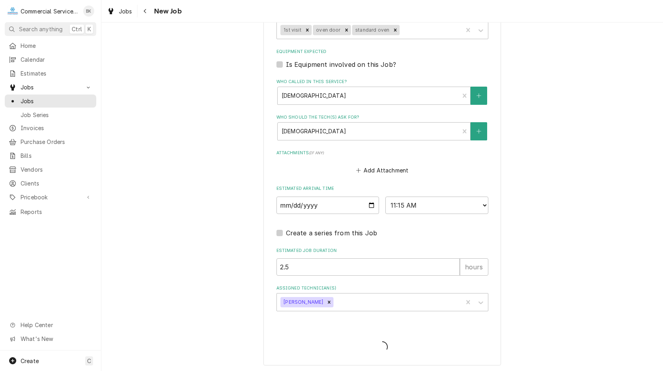
type textarea "x"
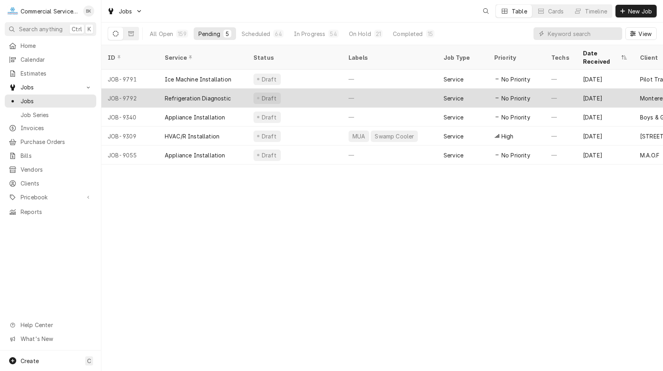
click at [204, 94] on div "Refrigeration Diagnostic" at bounding box center [198, 98] width 66 height 8
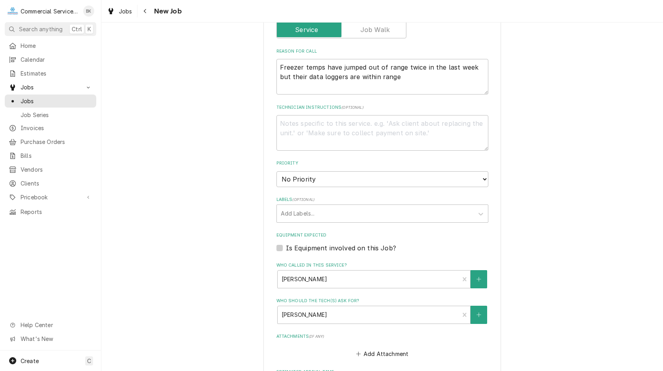
scroll to position [363, 0]
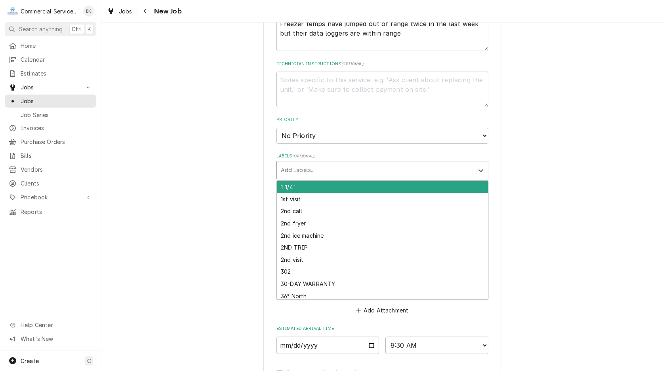
click at [419, 167] on div "Labels" at bounding box center [375, 170] width 189 height 14
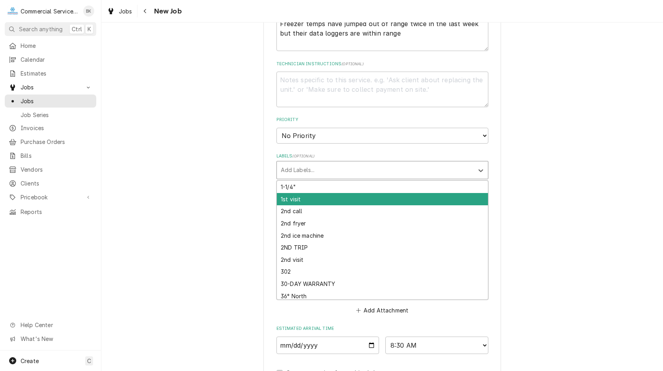
click at [376, 198] on div "1st visit" at bounding box center [382, 199] width 211 height 12
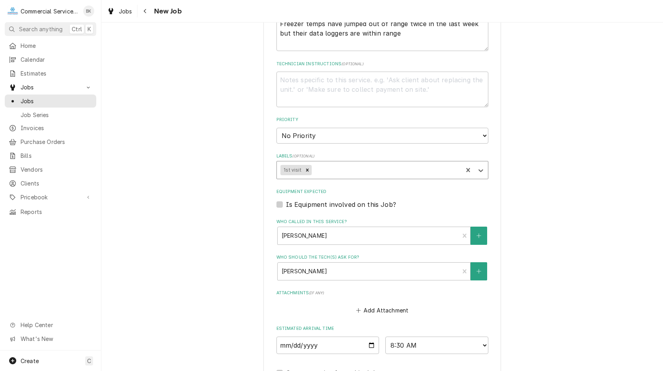
type textarea "x"
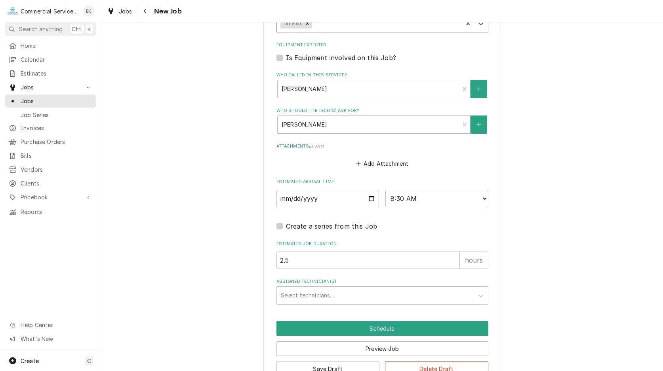
scroll to position [531, 0]
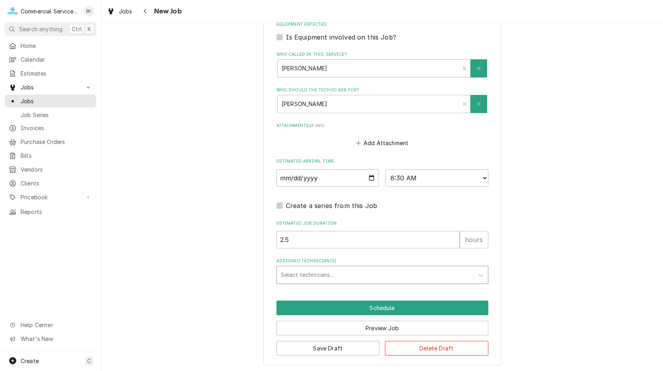
click at [342, 270] on div "Assigned Technician(s)" at bounding box center [375, 275] width 189 height 14
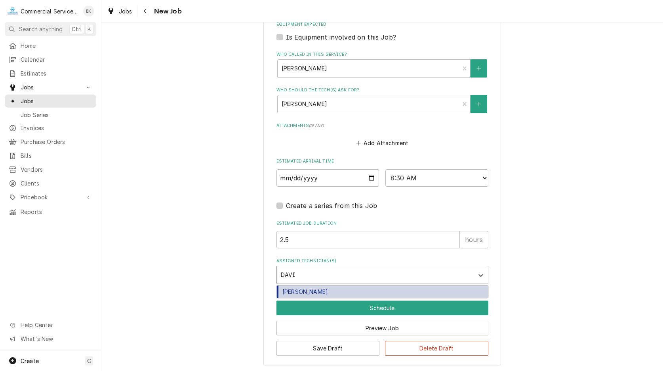
type input "DAVID"
type textarea "x"
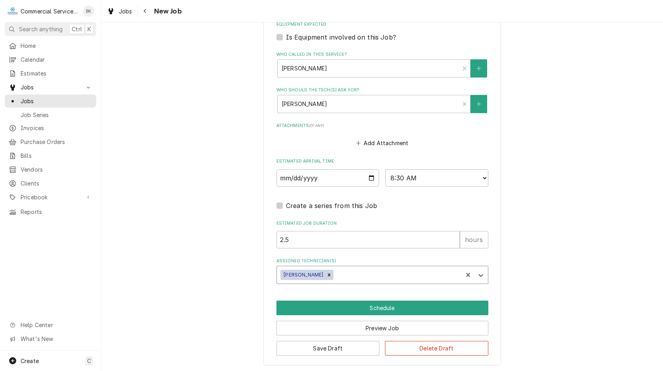
type textarea "x"
click at [385, 169] on select "AM / PM 6:00 AM 6:15 AM 6:30 AM 6:45 AM 7:00 AM 7:15 AM 7:30 AM 7:45 AM 8:00 AM…" at bounding box center [436, 177] width 103 height 17
select select "11:30:00"
click option "11:30 AM" at bounding box center [0, 0] width 0 height 0
type textarea "x"
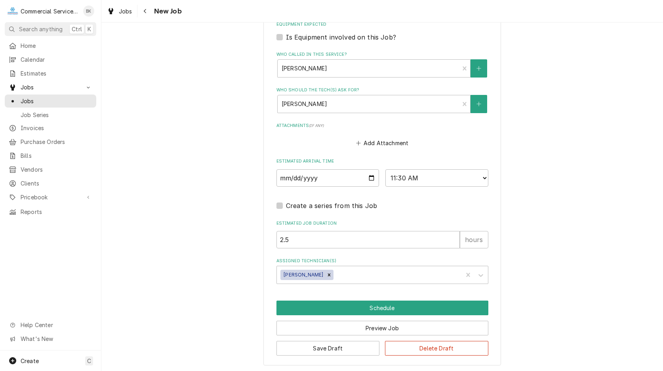
click at [423, 167] on div "Estimated Arrival Time 2025-10-06 AM / PM 6:00 AM 6:15 AM 6:30 AM 6:45 AM 7:00 …" at bounding box center [382, 172] width 212 height 28
click at [385, 169] on select "AM / PM 6:00 AM 6:15 AM 6:30 AM 6:45 AM 7:00 AM 7:15 AM 7:30 AM 7:45 AM 8:00 AM…" at bounding box center [436, 177] width 103 height 17
select select "10:30:00"
click option "10:30 AM" at bounding box center [0, 0] width 0 height 0
click at [400, 304] on button "Schedule" at bounding box center [382, 308] width 212 height 15
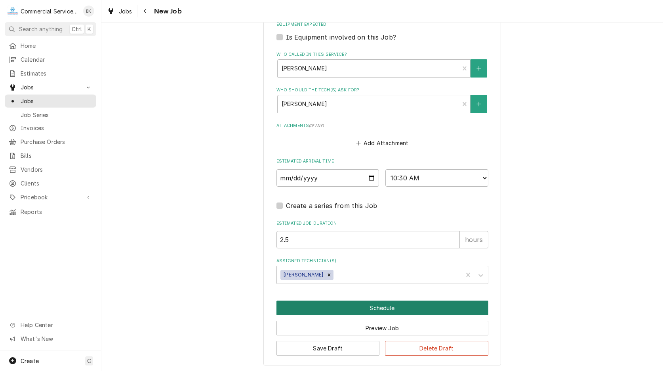
scroll to position [504, 0]
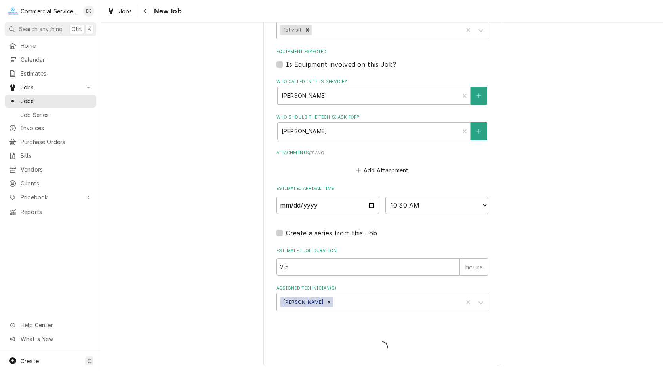
type textarea "x"
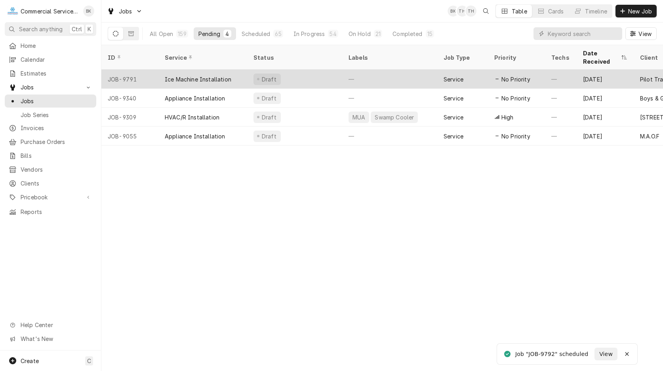
click at [292, 73] on div "Draft" at bounding box center [294, 79] width 95 height 19
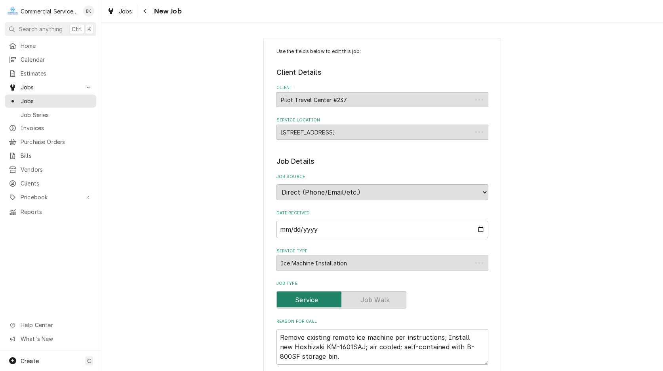
type textarea "x"
click at [43, 47] on span "Home" at bounding box center [57, 46] width 72 height 8
